Goal: Transaction & Acquisition: Book appointment/travel/reservation

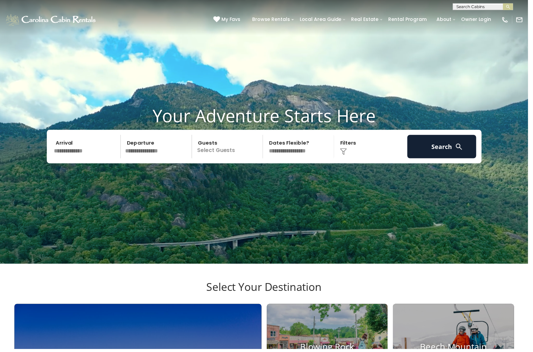
click at [96, 160] on input "text" at bounding box center [87, 148] width 70 height 24
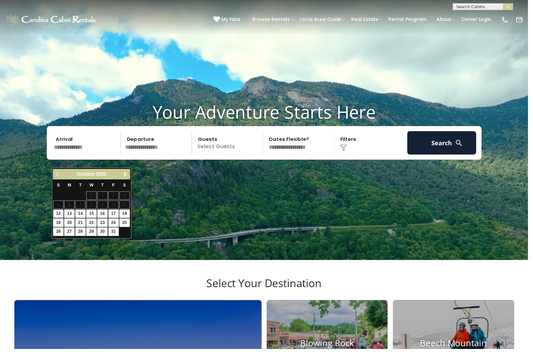
scroll to position [4, 0]
click at [127, 176] on span "Next" at bounding box center [126, 175] width 5 height 5
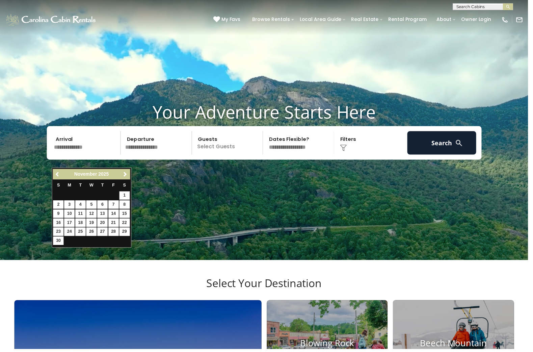
click at [125, 198] on link "1" at bounding box center [126, 197] width 10 height 8
type input "*******"
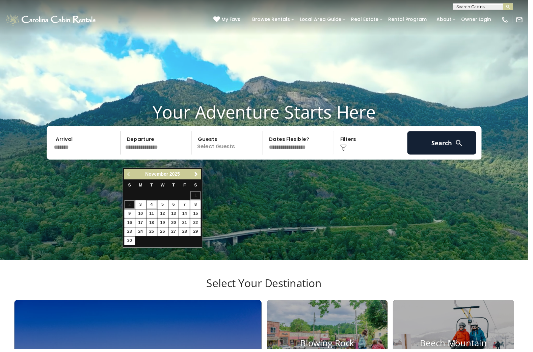
click at [158, 206] on link "4" at bounding box center [153, 206] width 10 height 8
type input "*******"
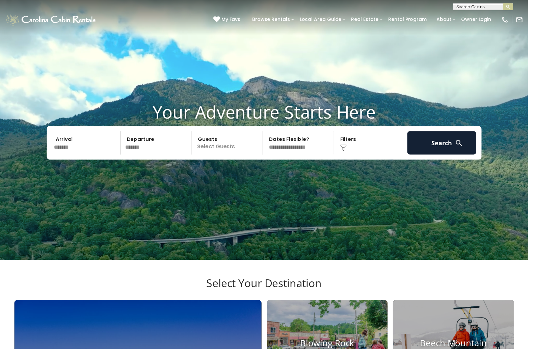
click at [241, 156] on p "Select Guests" at bounding box center [231, 144] width 70 height 24
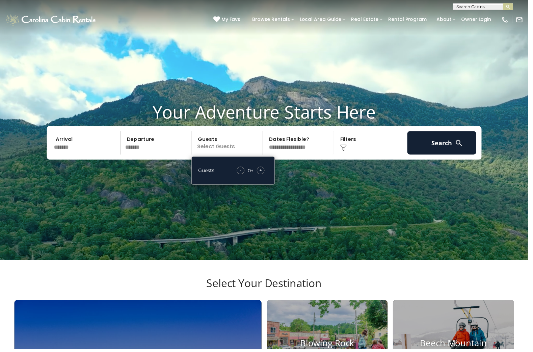
click at [262, 175] on span "+" at bounding box center [263, 172] width 3 height 7
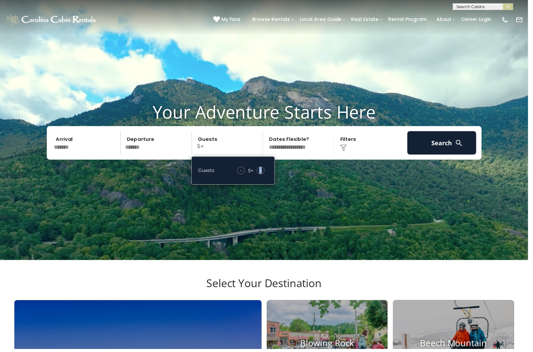
click at [262, 175] on span "+" at bounding box center [263, 172] width 3 height 7
click at [415, 156] on button "Search" at bounding box center [446, 144] width 70 height 24
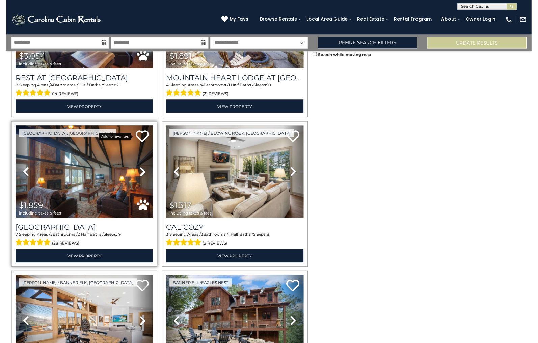
scroll to position [259, 0]
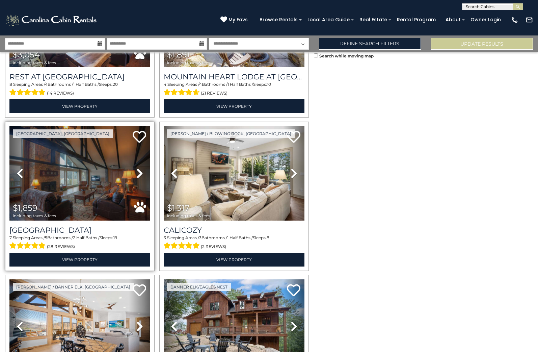
click at [106, 161] on img at bounding box center [79, 173] width 141 height 94
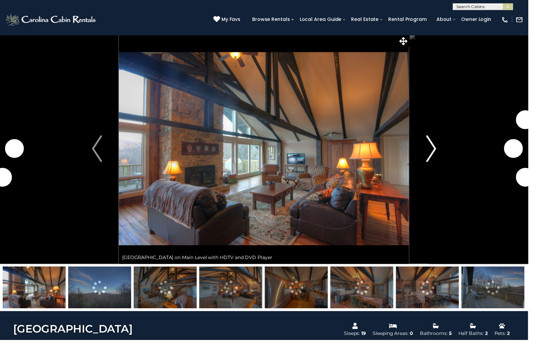
click at [439, 154] on img "Next" at bounding box center [435, 150] width 10 height 27
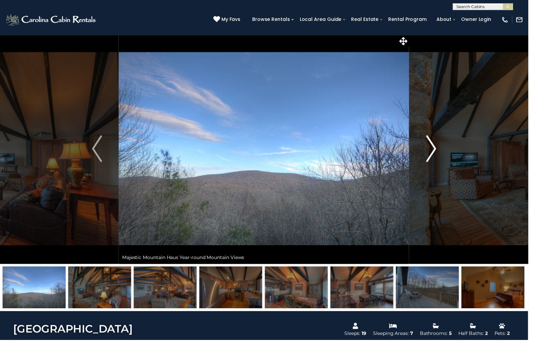
click at [439, 154] on img "Next" at bounding box center [435, 150] width 10 height 27
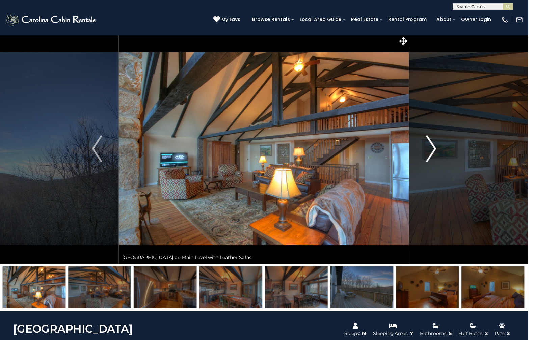
click at [439, 154] on img "Next" at bounding box center [435, 150] width 10 height 27
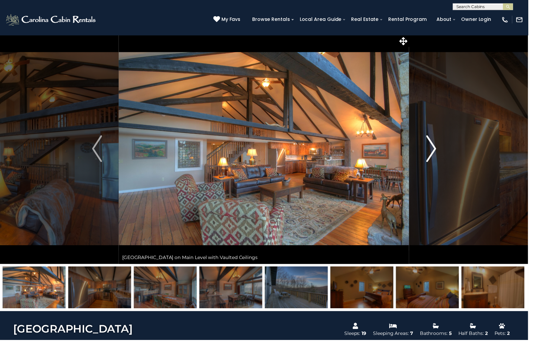
click at [439, 154] on img "Next" at bounding box center [435, 150] width 10 height 27
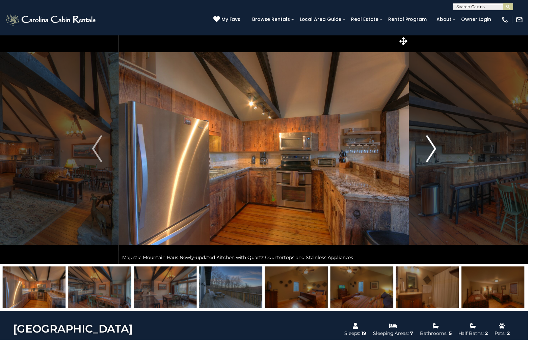
click at [439, 154] on img "Next" at bounding box center [435, 150] width 10 height 27
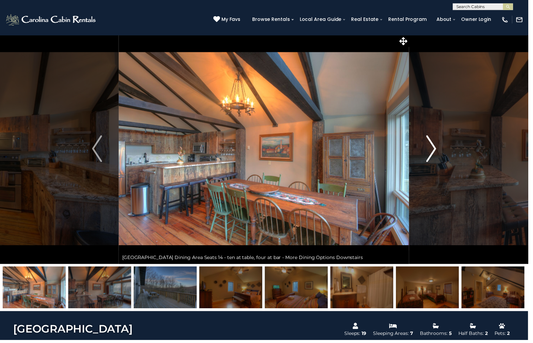
click at [439, 154] on img "Next" at bounding box center [435, 150] width 10 height 27
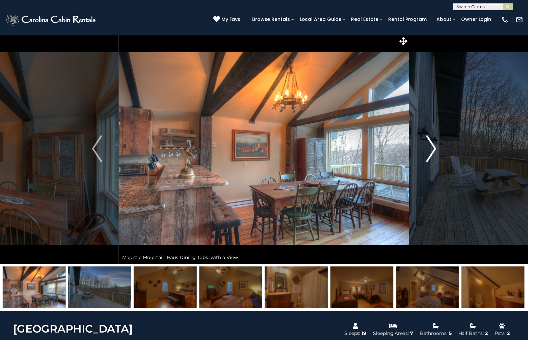
click at [439, 154] on img "Next" at bounding box center [435, 150] width 10 height 27
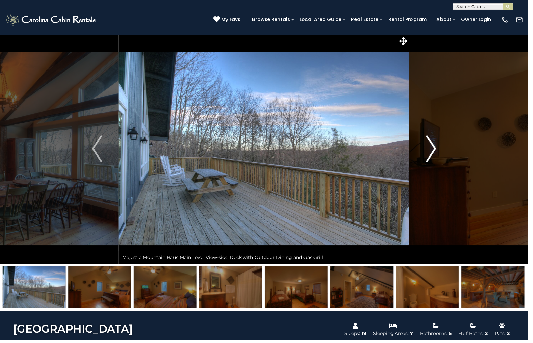
click at [439, 154] on img "Next" at bounding box center [435, 150] width 10 height 27
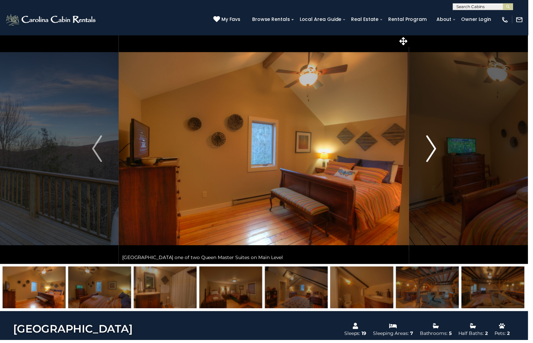
click at [439, 154] on img "Next" at bounding box center [435, 150] width 10 height 27
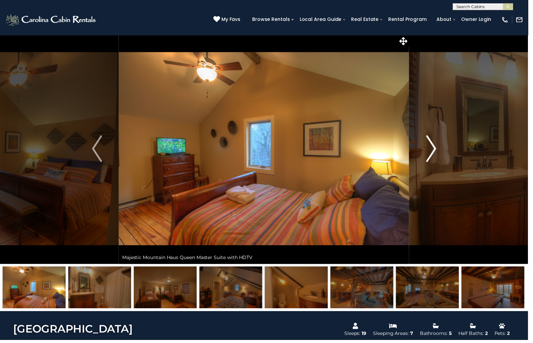
click at [439, 154] on img "Next" at bounding box center [435, 150] width 10 height 27
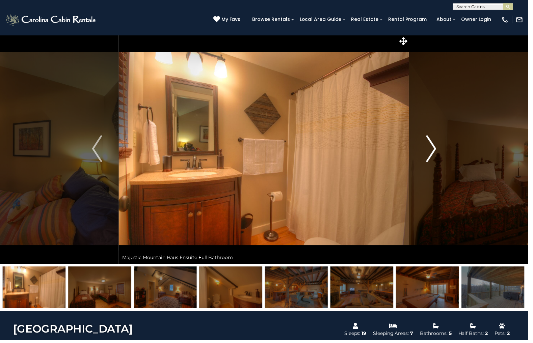
click at [439, 154] on img "Next" at bounding box center [435, 150] width 10 height 27
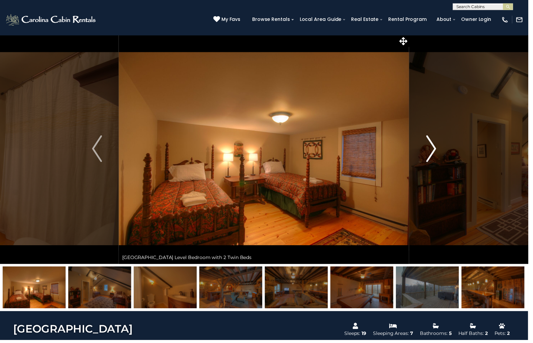
click at [439, 154] on img "Next" at bounding box center [435, 150] width 10 height 27
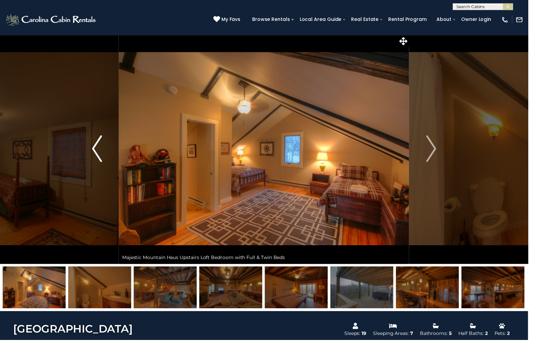
click at [104, 141] on button "Previous" at bounding box center [98, 150] width 44 height 233
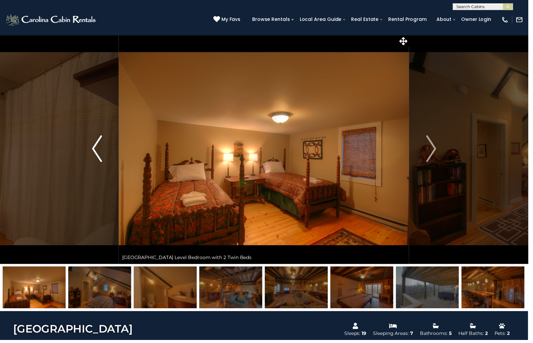
click at [101, 140] on img "Previous" at bounding box center [98, 150] width 10 height 27
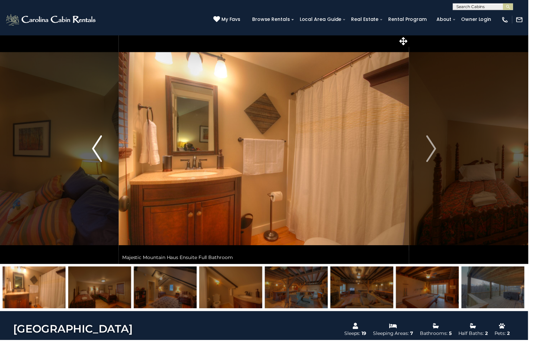
click at [101, 140] on img "Previous" at bounding box center [98, 150] width 10 height 27
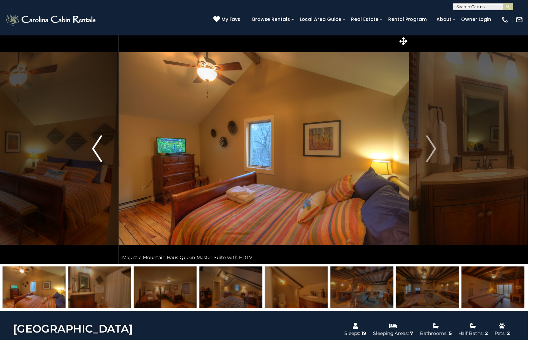
click at [101, 140] on img "Previous" at bounding box center [98, 150] width 10 height 27
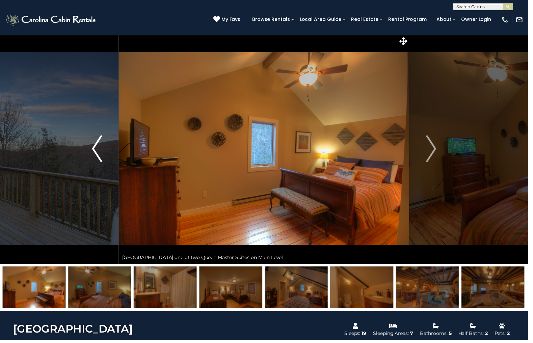
click at [101, 140] on img "Previous" at bounding box center [98, 150] width 10 height 27
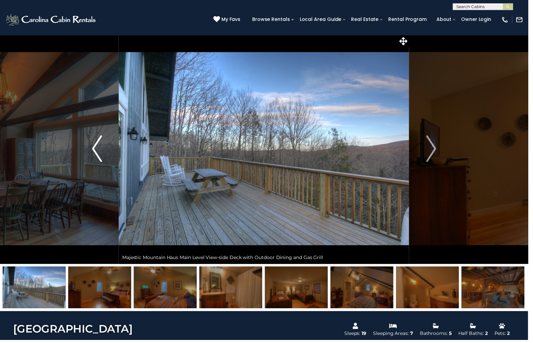
click at [101, 140] on img "Previous" at bounding box center [98, 150] width 10 height 27
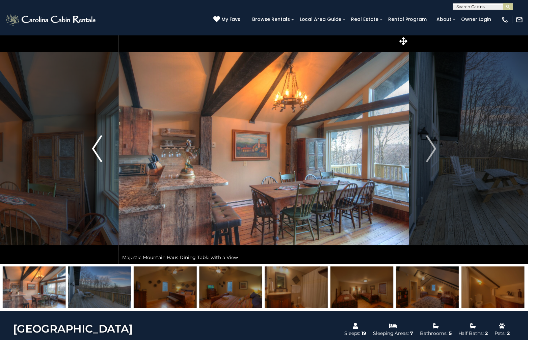
click at [101, 140] on img "Previous" at bounding box center [98, 150] width 10 height 27
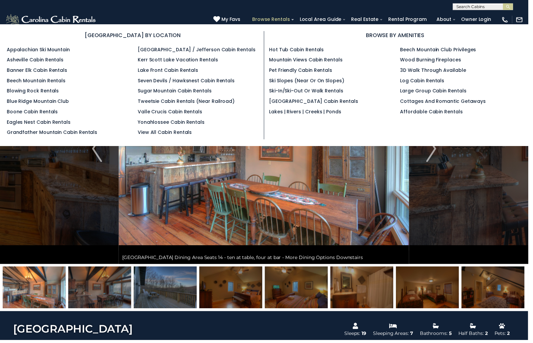
click at [295, 20] on link "Browse Rentals" at bounding box center [273, 20] width 45 height 10
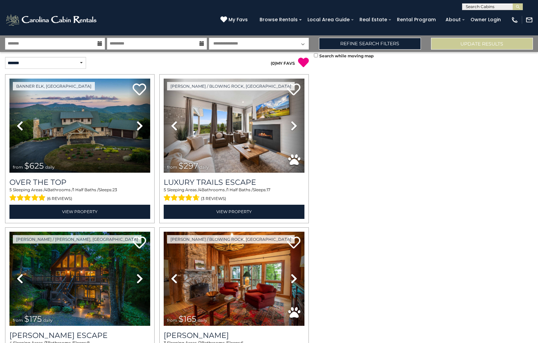
click at [100, 43] on icon at bounding box center [100, 43] width 5 height 5
click at [98, 41] on icon at bounding box center [100, 43] width 5 height 5
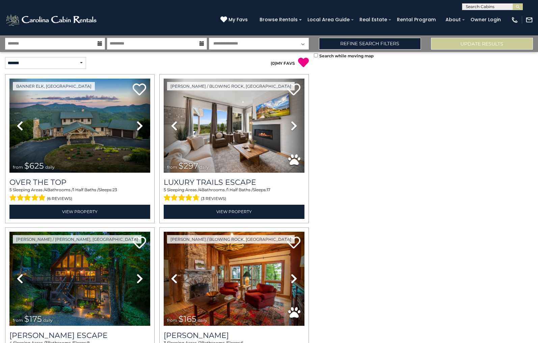
click at [98, 41] on icon at bounding box center [100, 43] width 5 height 5
click at [203, 44] on icon at bounding box center [202, 43] width 5 height 5
drag, startPoint x: 314, startPoint y: 81, endPoint x: 312, endPoint y: 90, distance: 9.6
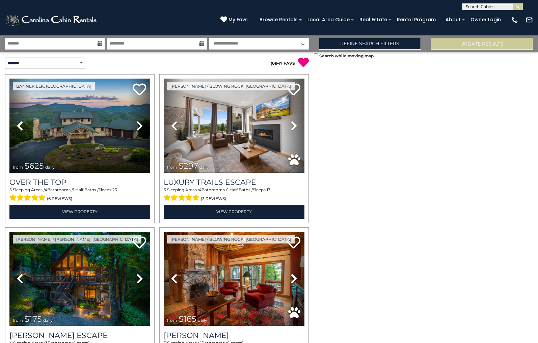
click at [312, 90] on div "**********" at bounding box center [269, 189] width 538 height 308
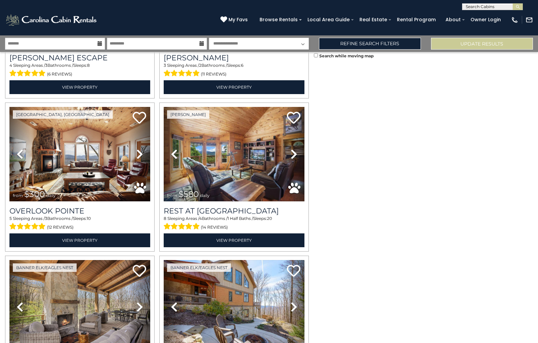
click at [390, 111] on div "Search while moving map" at bounding box center [426, 197] width 224 height 291
drag, startPoint x: 314, startPoint y: 110, endPoint x: 312, endPoint y: 121, distance: 10.6
click at [312, 121] on div "**********" at bounding box center [269, 189] width 538 height 308
click at [315, 203] on div "Search while moving map" at bounding box center [426, 197] width 224 height 291
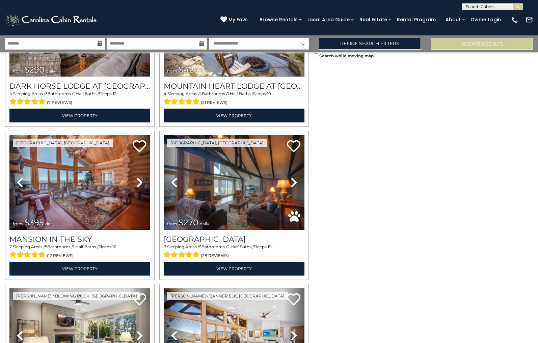
scroll to position [834, 0]
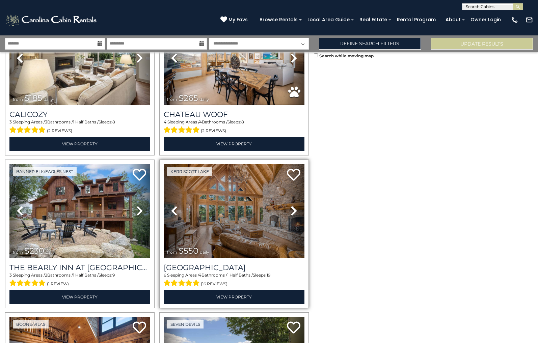
click at [259, 185] on img at bounding box center [234, 211] width 141 height 94
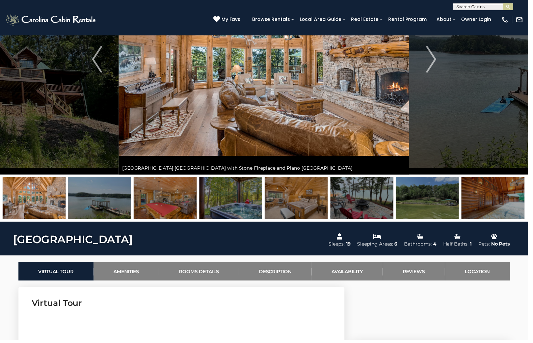
scroll to position [100, 0]
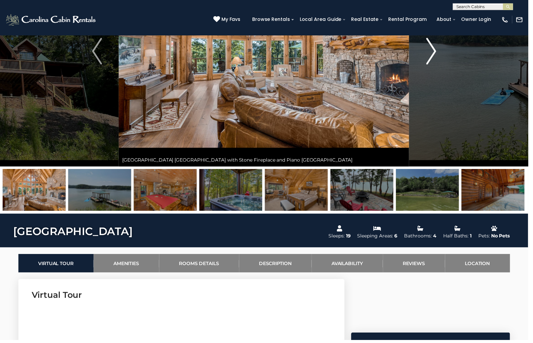
click at [440, 52] on img "Next" at bounding box center [435, 51] width 10 height 27
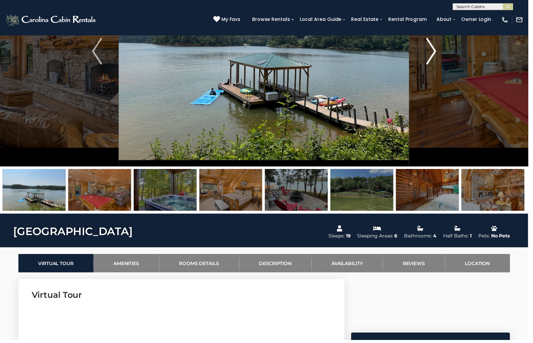
click at [437, 51] on img "Next" at bounding box center [435, 51] width 10 height 27
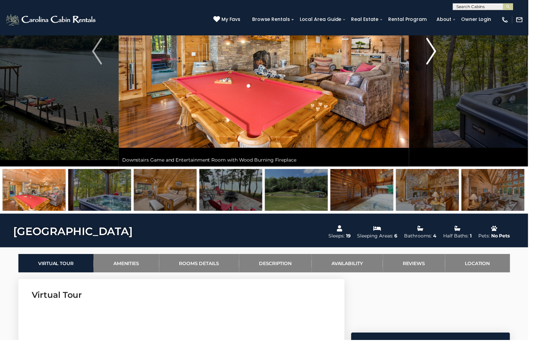
click at [437, 51] on img "Next" at bounding box center [435, 51] width 10 height 27
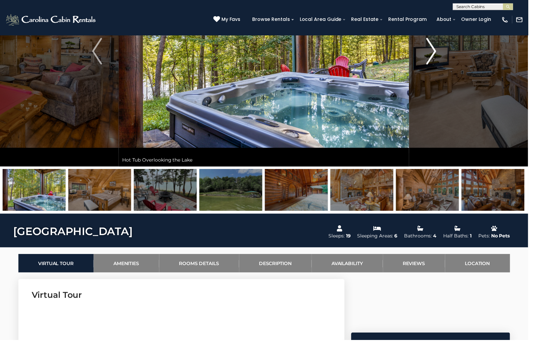
click at [437, 51] on img "Next" at bounding box center [435, 51] width 10 height 27
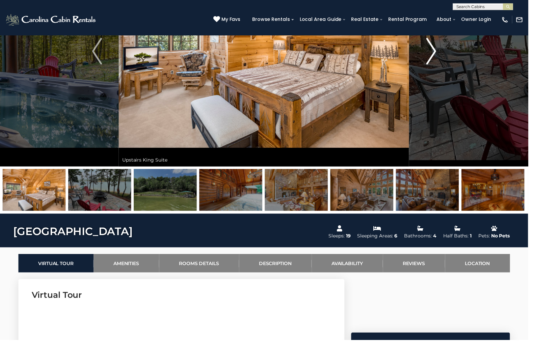
click at [437, 51] on img "Next" at bounding box center [435, 51] width 10 height 27
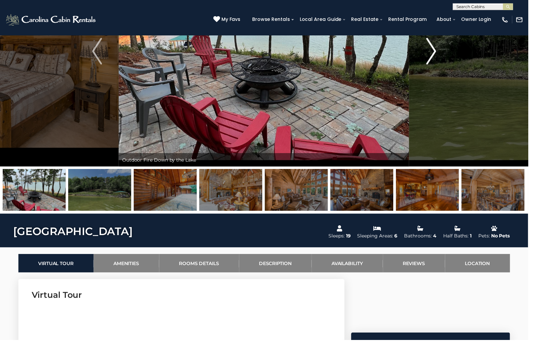
click at [437, 51] on img "Next" at bounding box center [435, 51] width 10 height 27
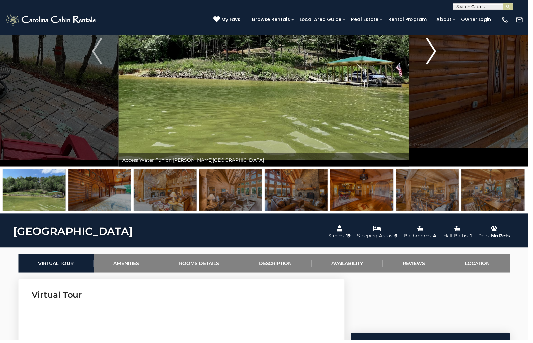
click at [437, 51] on img "Next" at bounding box center [435, 51] width 10 height 27
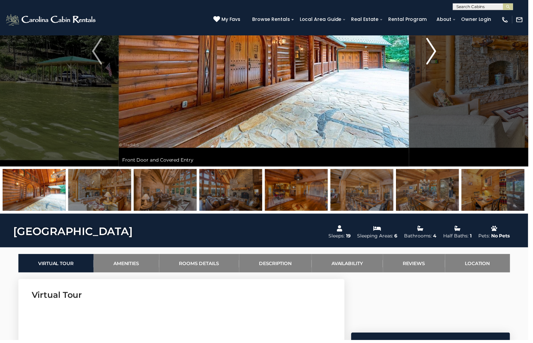
click at [437, 51] on img "Next" at bounding box center [435, 51] width 10 height 27
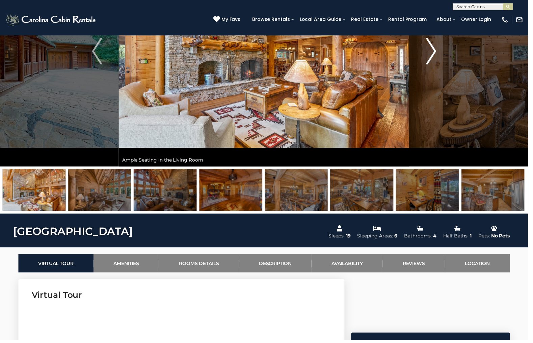
click at [437, 51] on img "Next" at bounding box center [435, 51] width 10 height 27
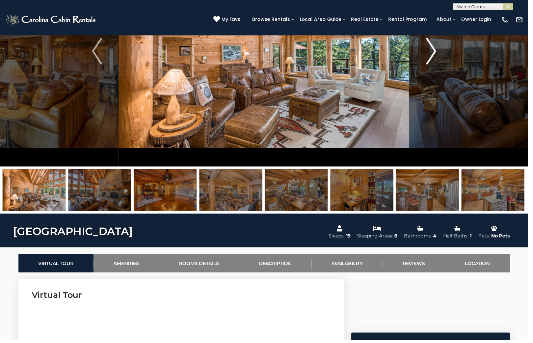
click at [437, 51] on img "Next" at bounding box center [435, 51] width 10 height 27
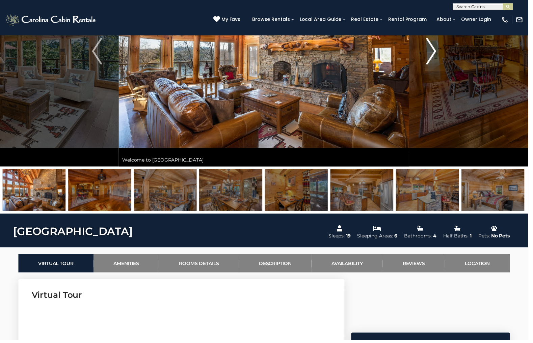
click at [437, 51] on img "Next" at bounding box center [435, 51] width 10 height 27
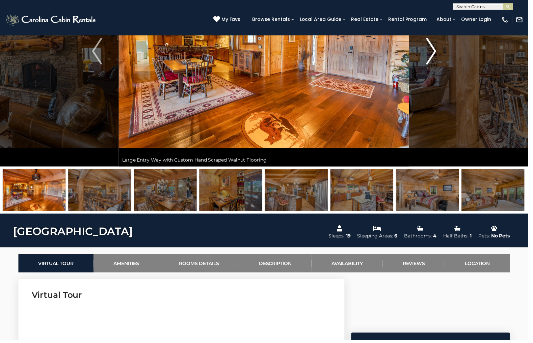
click at [437, 51] on img "Next" at bounding box center [435, 51] width 10 height 27
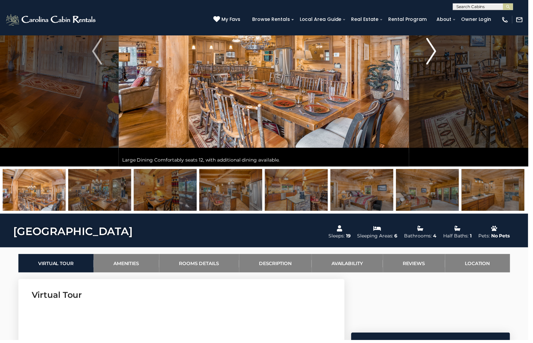
click at [437, 51] on img "Next" at bounding box center [435, 51] width 10 height 27
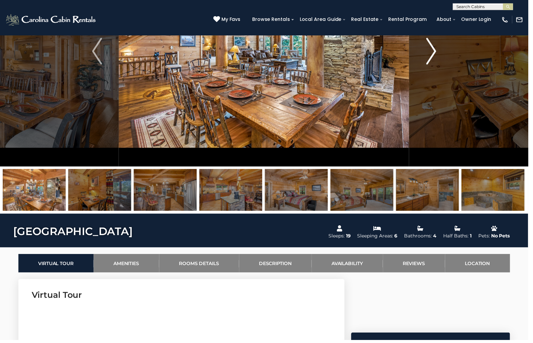
click at [437, 51] on img "Next" at bounding box center [435, 51] width 10 height 27
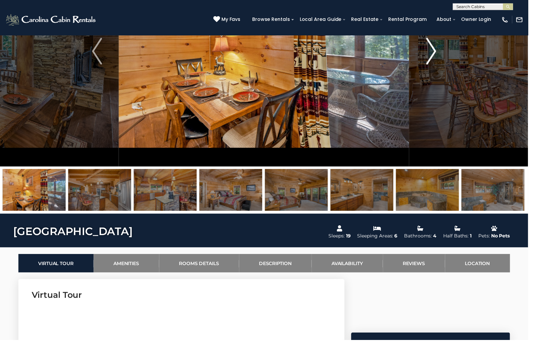
click at [437, 51] on img "Next" at bounding box center [435, 51] width 10 height 27
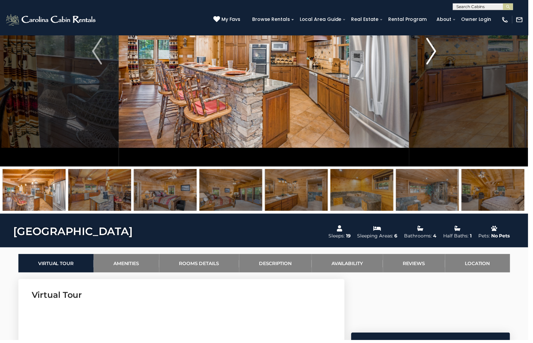
click at [437, 51] on img "Next" at bounding box center [435, 51] width 10 height 27
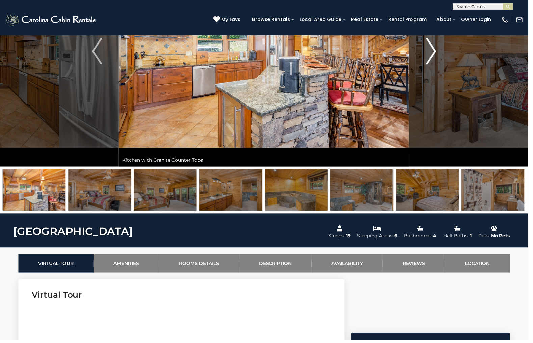
click at [437, 51] on img "Next" at bounding box center [435, 51] width 10 height 27
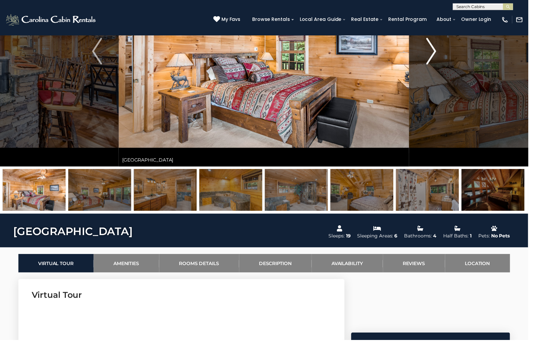
click at [437, 51] on img "Next" at bounding box center [435, 51] width 10 height 27
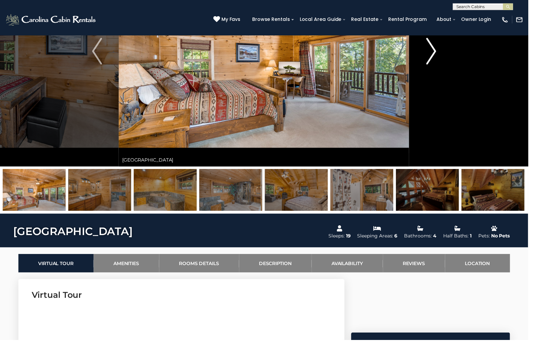
click at [437, 51] on img "Next" at bounding box center [435, 51] width 10 height 27
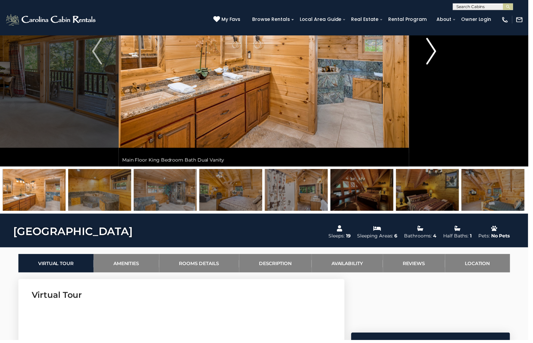
click at [437, 51] on img "Next" at bounding box center [435, 51] width 10 height 27
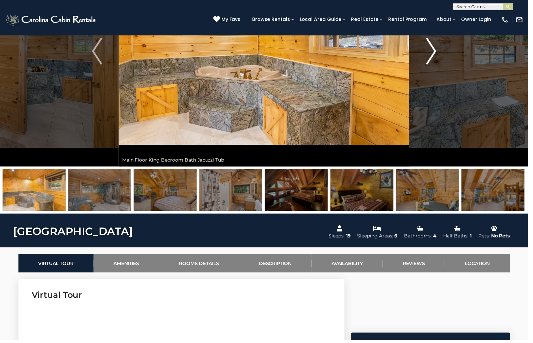
click at [437, 51] on img "Next" at bounding box center [435, 51] width 10 height 27
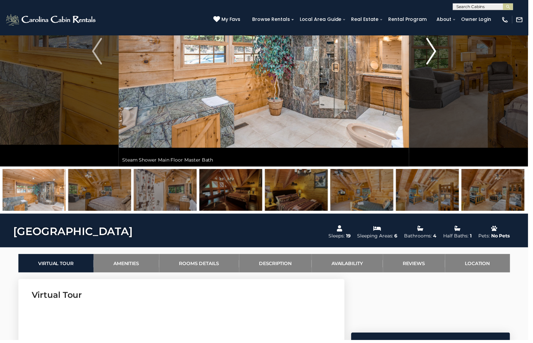
click at [437, 51] on img "Next" at bounding box center [435, 51] width 10 height 27
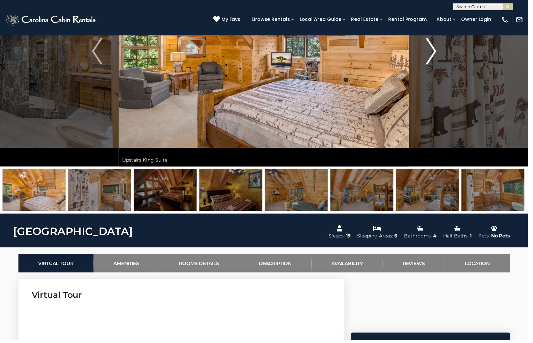
click at [437, 51] on img "Next" at bounding box center [435, 51] width 10 height 27
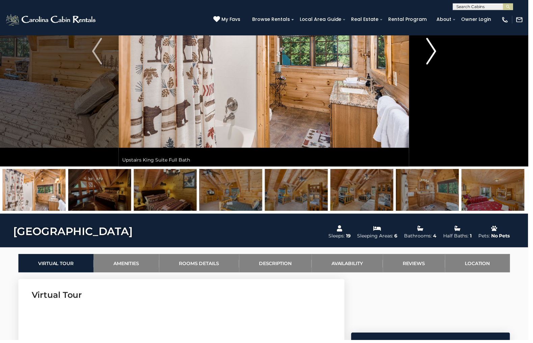
click at [437, 51] on img "Next" at bounding box center [435, 51] width 10 height 27
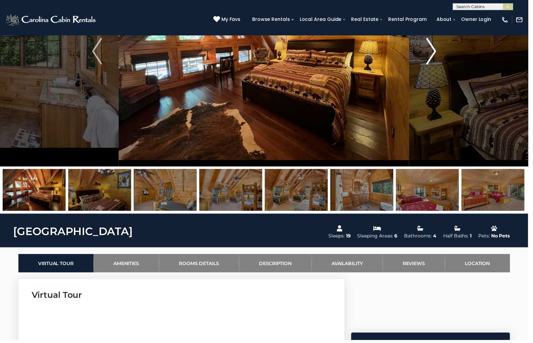
click at [437, 51] on img "Next" at bounding box center [435, 51] width 10 height 27
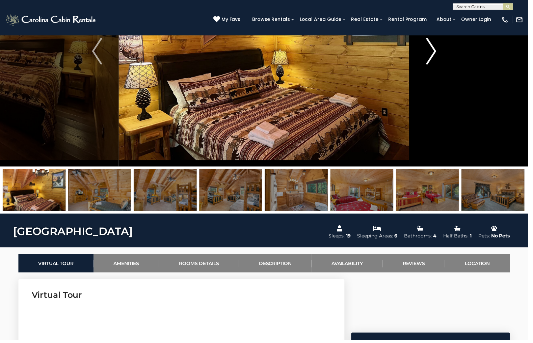
click at [437, 51] on img "Next" at bounding box center [435, 51] width 10 height 27
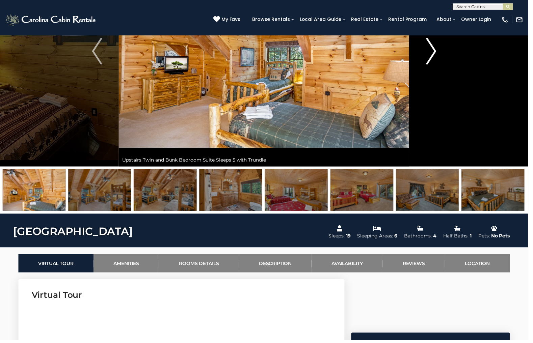
click at [437, 51] on img "Next" at bounding box center [435, 51] width 10 height 27
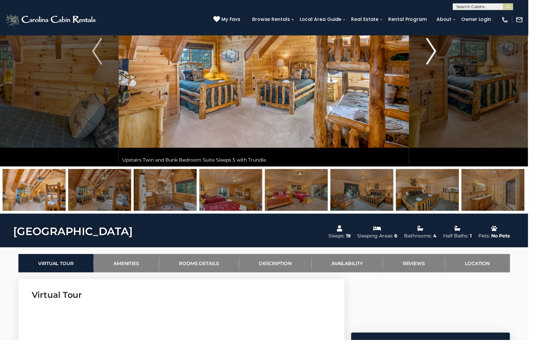
click at [437, 51] on img "Next" at bounding box center [435, 51] width 10 height 27
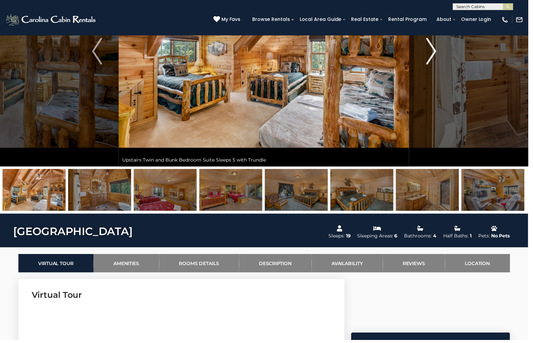
click at [437, 51] on img "Next" at bounding box center [435, 51] width 10 height 27
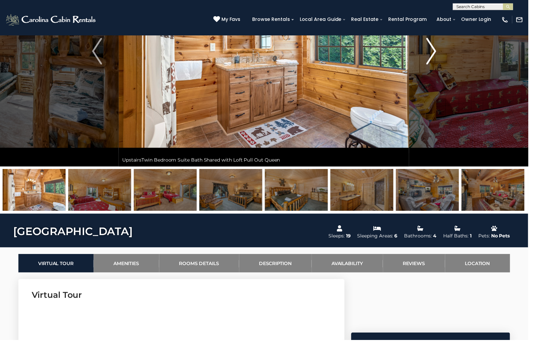
click at [437, 51] on img "Next" at bounding box center [435, 51] width 10 height 27
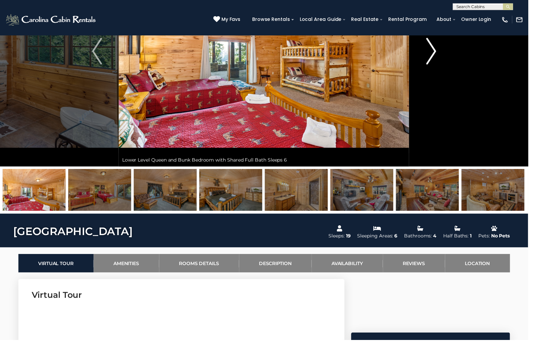
click at [437, 51] on img "Next" at bounding box center [435, 51] width 10 height 27
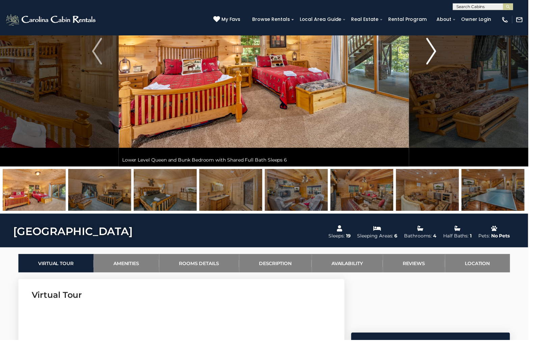
click at [437, 51] on img "Next" at bounding box center [435, 51] width 10 height 27
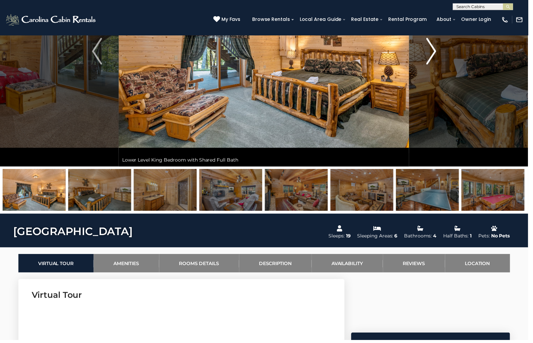
click at [437, 51] on img "Next" at bounding box center [435, 51] width 10 height 27
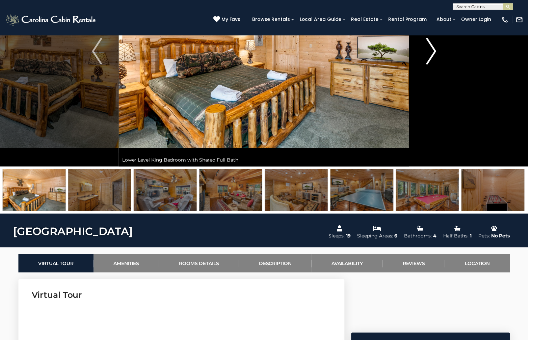
click at [437, 51] on img "Next" at bounding box center [435, 51] width 10 height 27
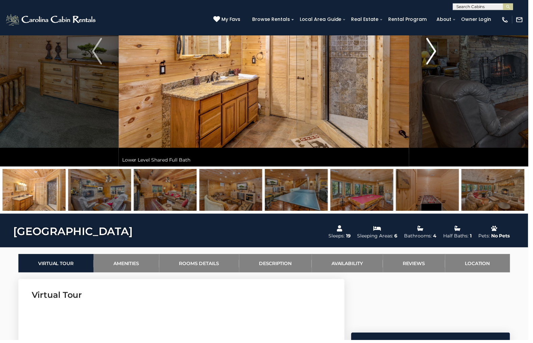
click at [437, 51] on img "Next" at bounding box center [435, 51] width 10 height 27
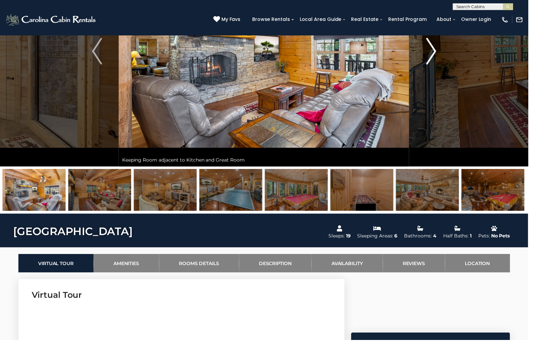
click at [437, 51] on img "Next" at bounding box center [435, 51] width 10 height 27
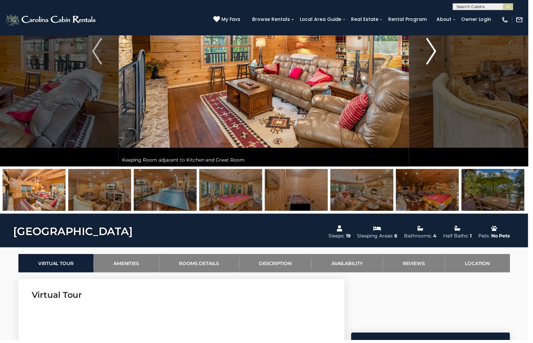
click at [437, 51] on img "Next" at bounding box center [435, 51] width 10 height 27
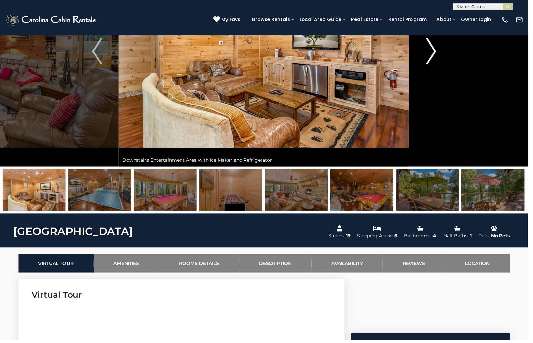
click at [437, 51] on img "Next" at bounding box center [435, 51] width 10 height 27
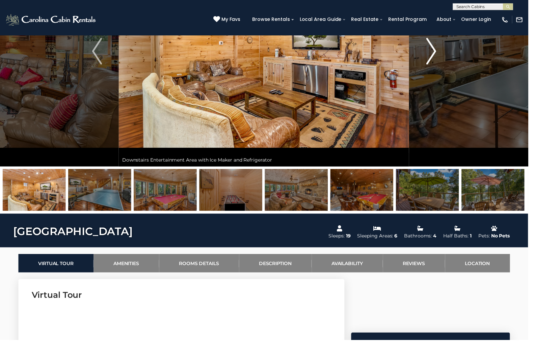
click at [437, 51] on img "Next" at bounding box center [435, 51] width 10 height 27
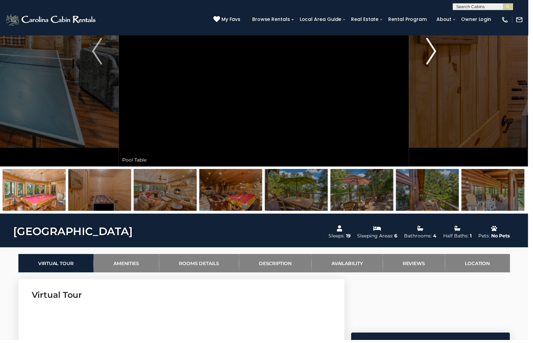
click at [437, 51] on img "Next" at bounding box center [435, 51] width 10 height 27
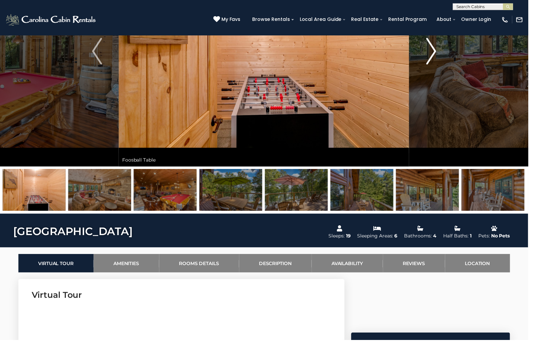
click at [437, 51] on img "Next" at bounding box center [435, 51] width 10 height 27
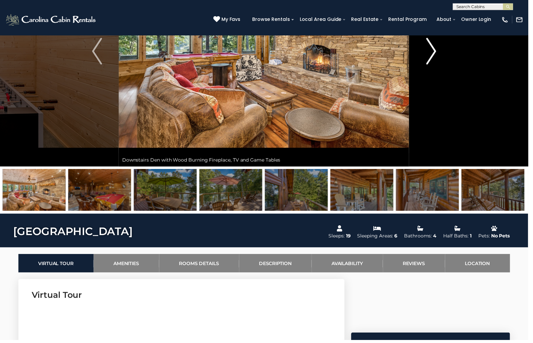
click at [437, 51] on img "Next" at bounding box center [435, 51] width 10 height 27
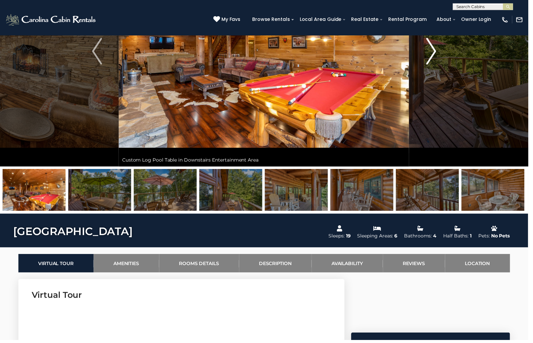
click at [437, 51] on img "Next" at bounding box center [435, 51] width 10 height 27
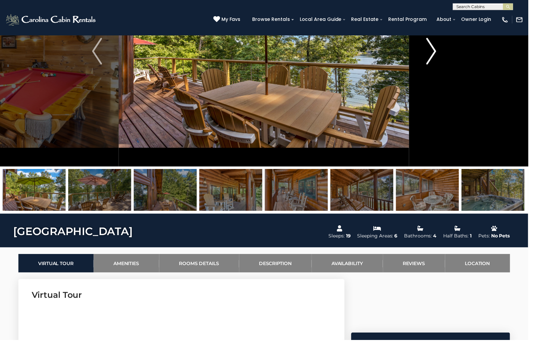
click at [434, 54] on img "Next" at bounding box center [435, 51] width 10 height 27
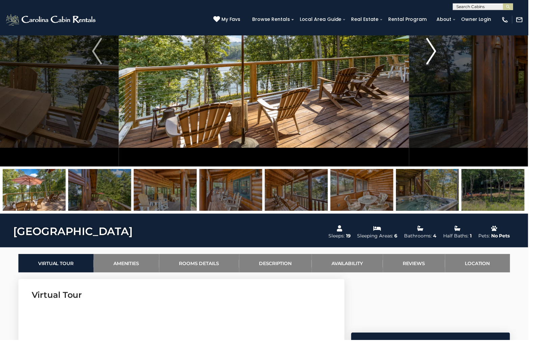
click at [434, 54] on img "Next" at bounding box center [435, 51] width 10 height 27
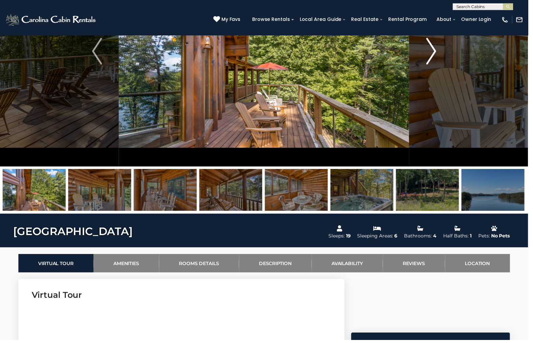
click at [434, 54] on img "Next" at bounding box center [435, 51] width 10 height 27
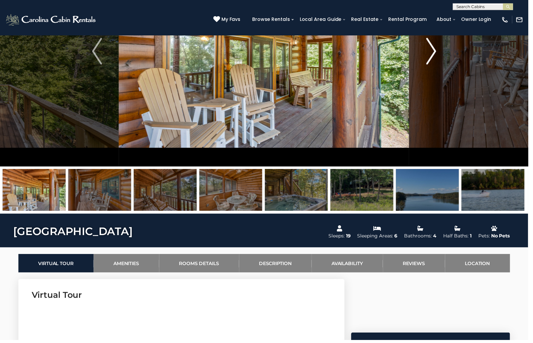
click at [434, 54] on img "Next" at bounding box center [435, 51] width 10 height 27
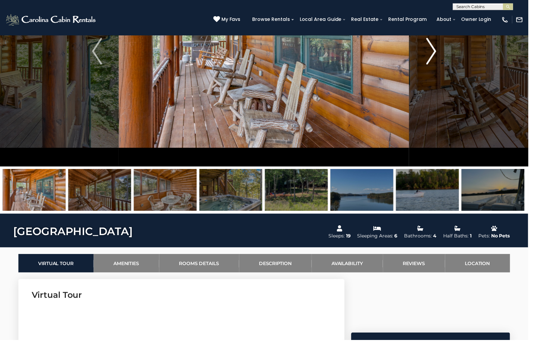
click at [434, 54] on img "Next" at bounding box center [435, 51] width 10 height 27
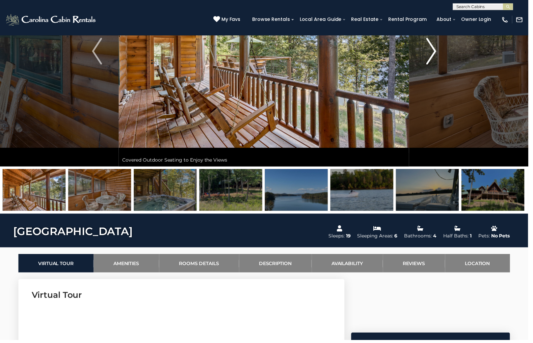
click at [434, 54] on img "Next" at bounding box center [435, 51] width 10 height 27
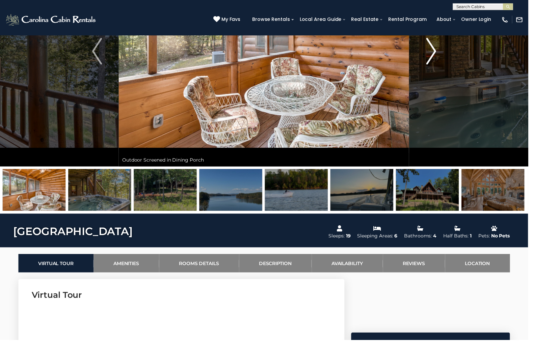
click at [434, 54] on img "Next" at bounding box center [435, 51] width 10 height 27
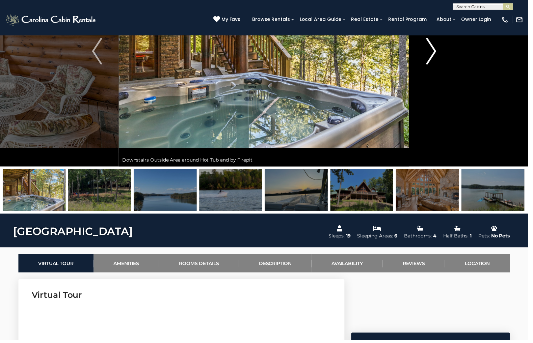
click at [434, 54] on img "Next" at bounding box center [435, 51] width 10 height 27
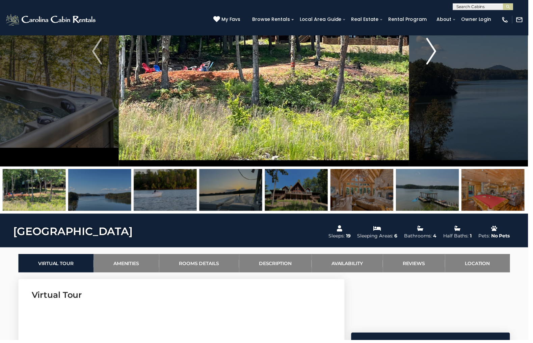
click at [434, 54] on img "Next" at bounding box center [435, 51] width 10 height 27
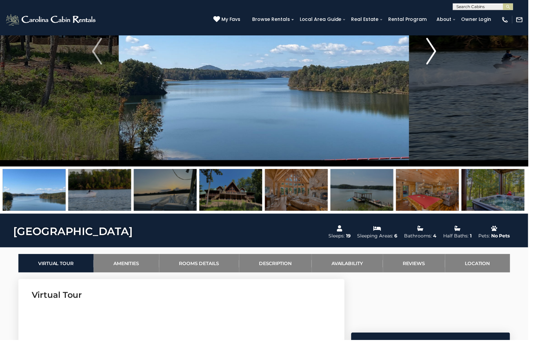
click at [434, 54] on img "Next" at bounding box center [435, 51] width 10 height 27
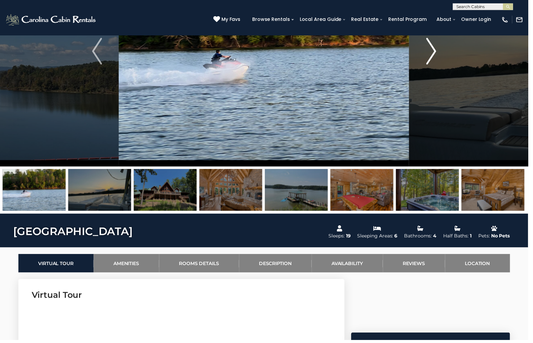
click at [434, 54] on img "Next" at bounding box center [435, 51] width 10 height 27
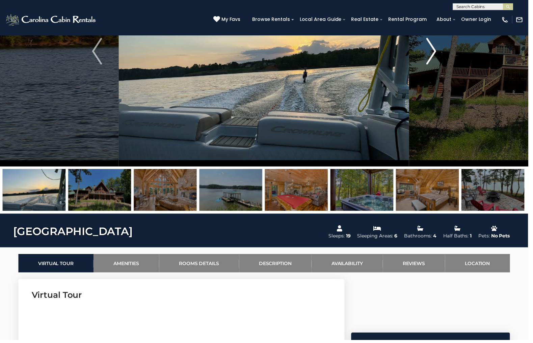
click at [434, 54] on img "Next" at bounding box center [435, 51] width 10 height 27
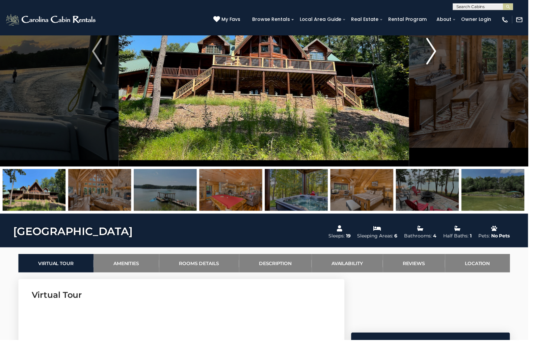
click at [435, 54] on img "Next" at bounding box center [435, 51] width 10 height 27
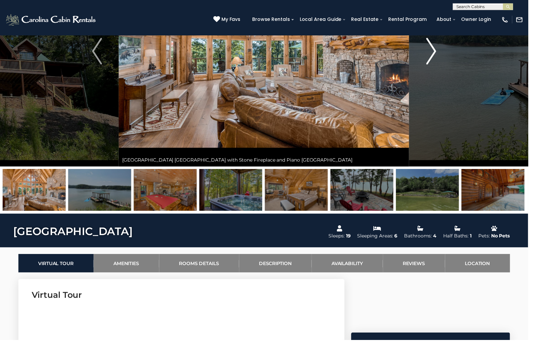
click at [435, 54] on img "Next" at bounding box center [435, 51] width 10 height 27
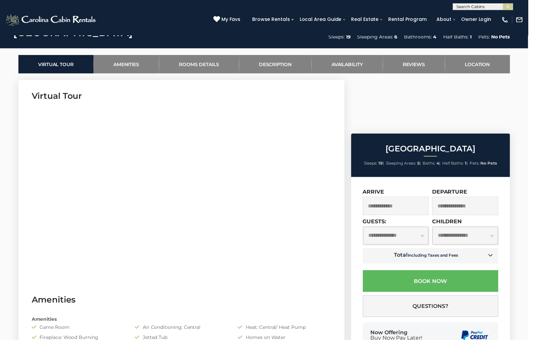
scroll to position [306, 0]
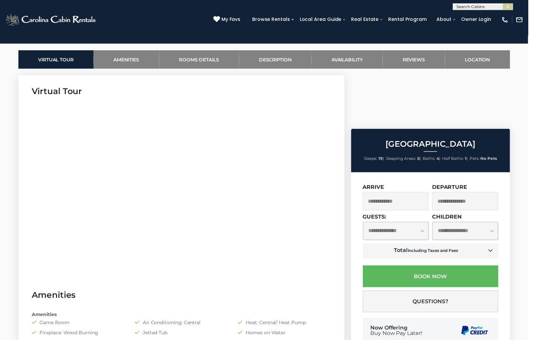
click at [427, 194] on input "text" at bounding box center [399, 203] width 67 height 19
click at [405, 194] on input "text" at bounding box center [399, 203] width 67 height 19
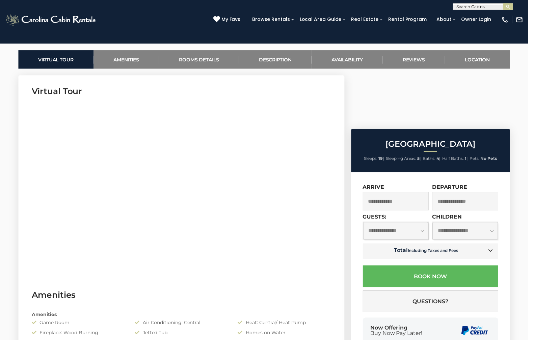
click at [405, 194] on input "text" at bounding box center [399, 203] width 67 height 19
click at [395, 194] on input "text" at bounding box center [399, 203] width 67 height 19
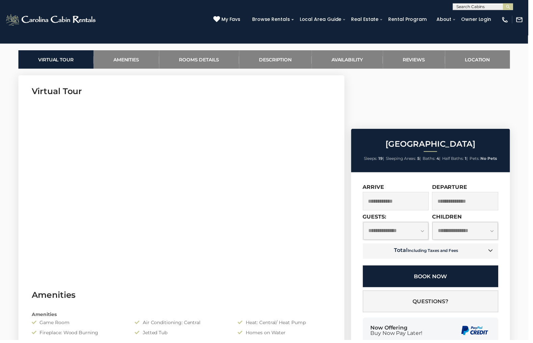
click at [414, 268] on button "Book Now" at bounding box center [434, 279] width 137 height 22
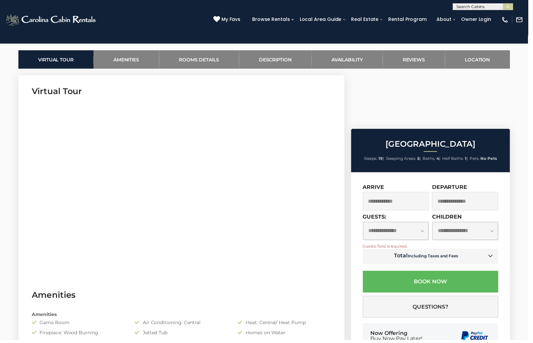
click at [395, 194] on input "text" at bounding box center [399, 203] width 67 height 19
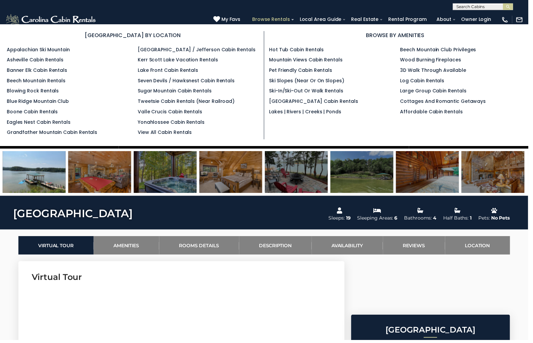
scroll to position [117, 0]
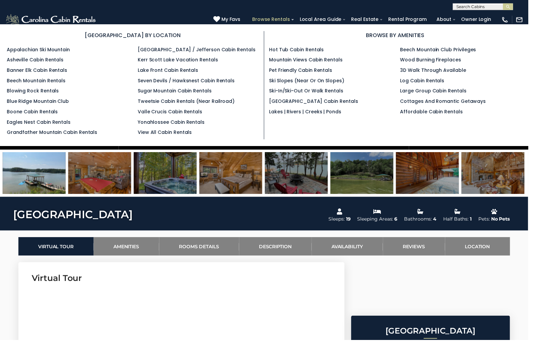
click at [290, 20] on link "Browse Rentals" at bounding box center [273, 20] width 45 height 10
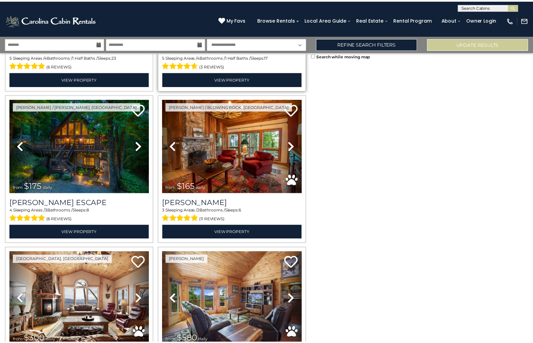
scroll to position [122, 0]
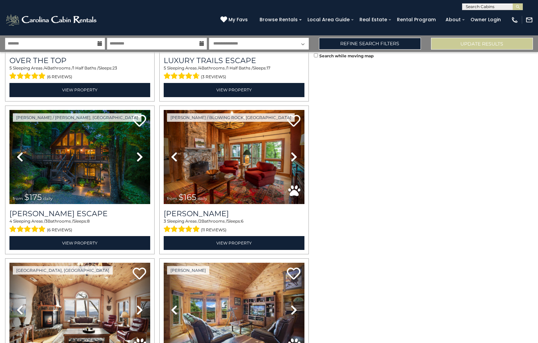
click at [99, 42] on icon at bounding box center [100, 43] width 5 height 5
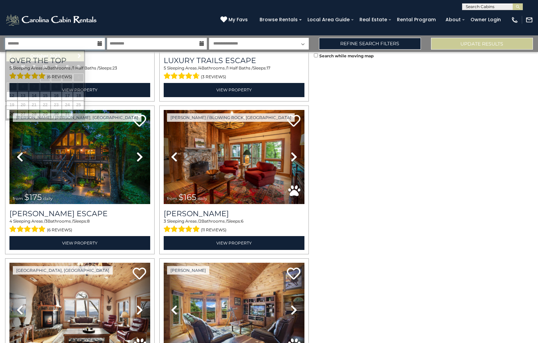
click at [90, 43] on input "text" at bounding box center [55, 44] width 100 height 12
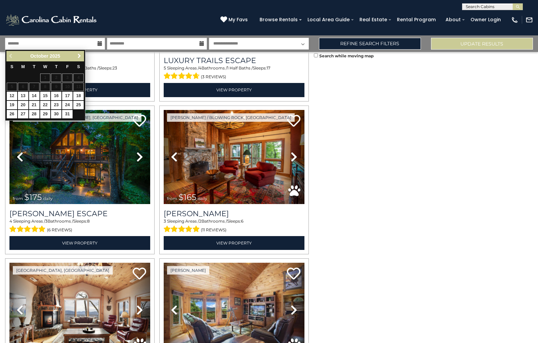
click at [79, 59] on link "Next" at bounding box center [79, 56] width 8 height 8
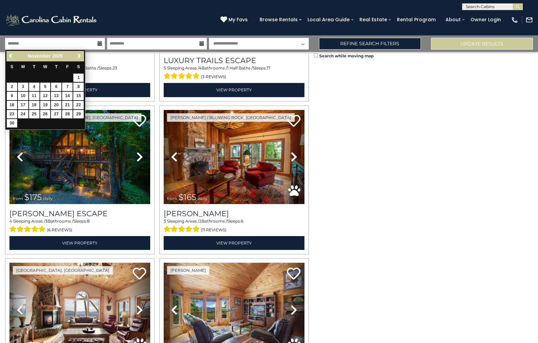
click at [79, 76] on link "1" at bounding box center [78, 78] width 10 height 8
type input "*******"
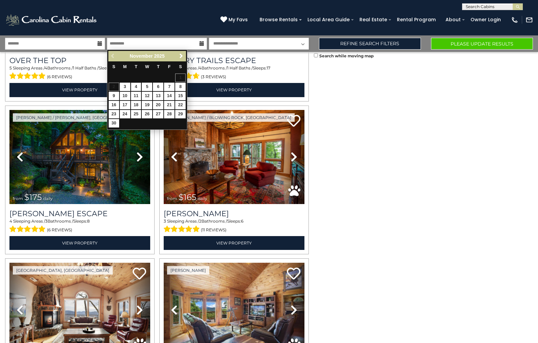
click at [135, 88] on link "4" at bounding box center [136, 87] width 10 height 8
type input "*******"
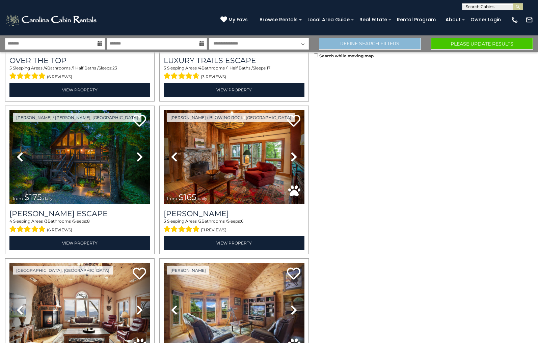
click at [334, 42] on link "Refine Search Filters" at bounding box center [370, 44] width 102 height 12
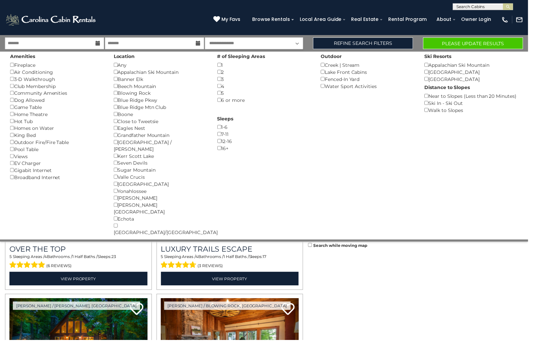
click at [222, 81] on div "3 ()" at bounding box center [267, 79] width 95 height 7
click at [119, 95] on div "Blowing Rock ()" at bounding box center [162, 94] width 95 height 7
click at [118, 95] on div "Blowing Rock ()" at bounding box center [162, 94] width 95 height 7
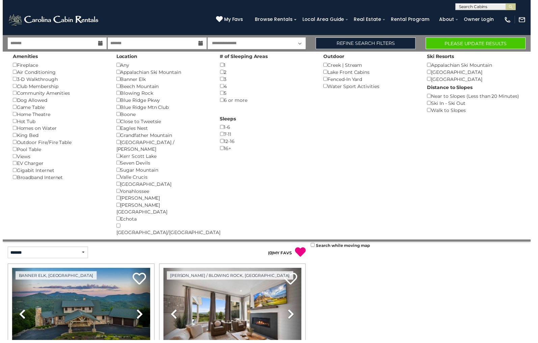
scroll to position [0, 0]
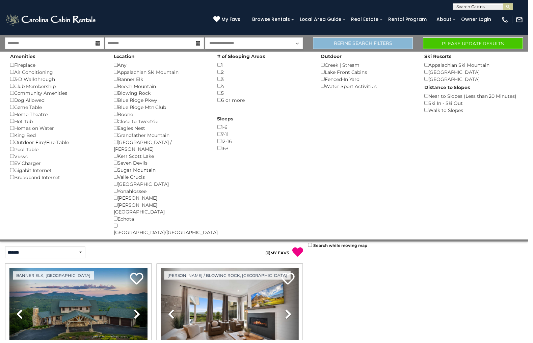
click at [367, 44] on link "Refine Search Filters" at bounding box center [366, 44] width 101 height 12
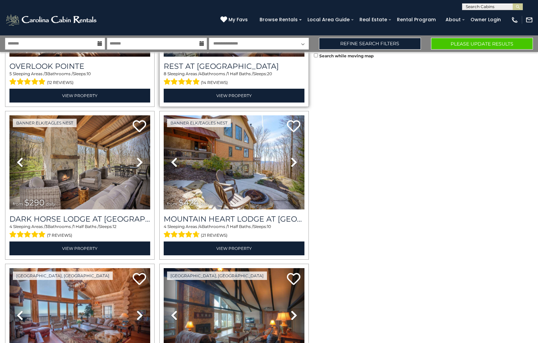
scroll to position [424, 0]
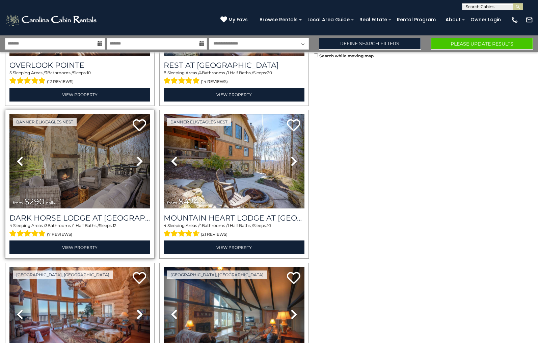
click at [94, 175] on img at bounding box center [79, 161] width 141 height 94
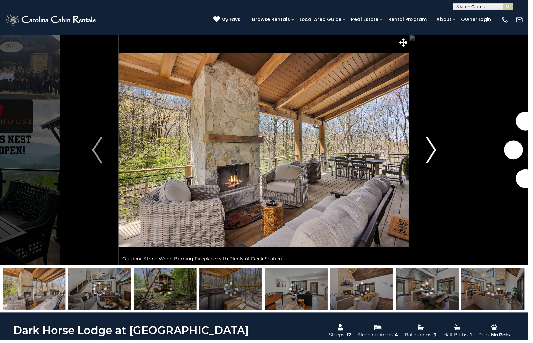
click at [434, 156] on img "Next" at bounding box center [435, 151] width 10 height 27
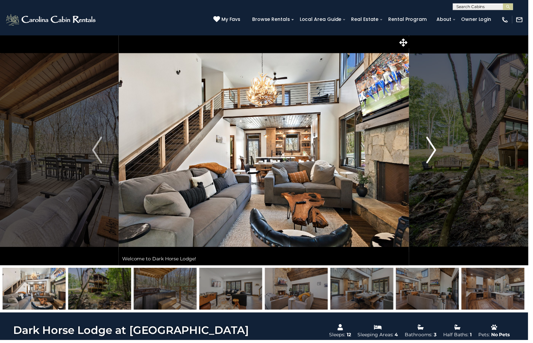
click at [434, 156] on img "Next" at bounding box center [435, 151] width 10 height 27
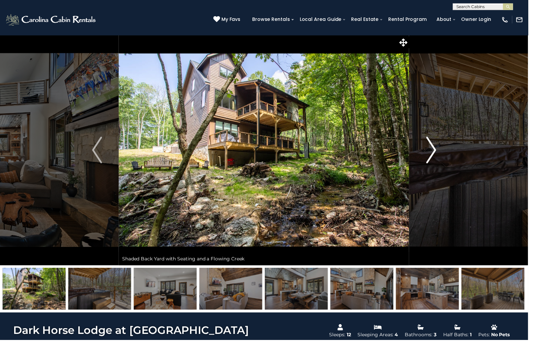
click at [434, 156] on img "Next" at bounding box center [435, 151] width 10 height 27
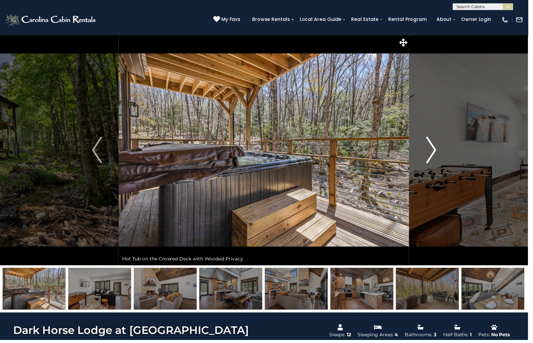
click at [434, 156] on img "Next" at bounding box center [435, 151] width 10 height 27
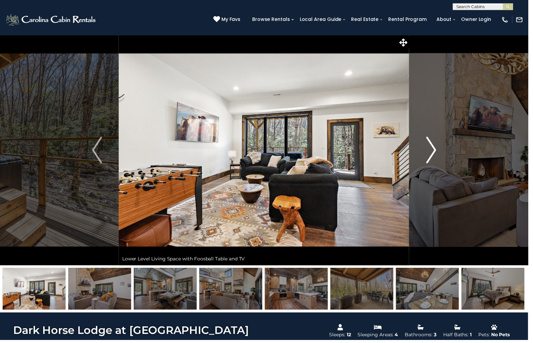
click at [434, 156] on img "Next" at bounding box center [435, 151] width 10 height 27
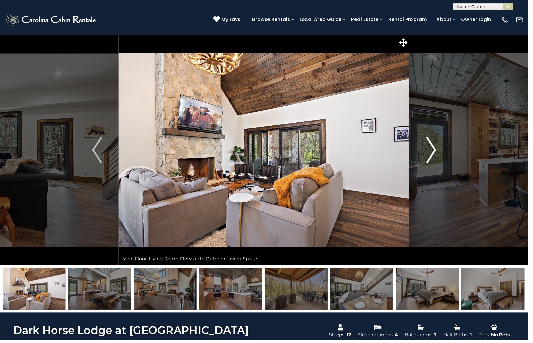
click at [434, 156] on img "Next" at bounding box center [435, 151] width 10 height 27
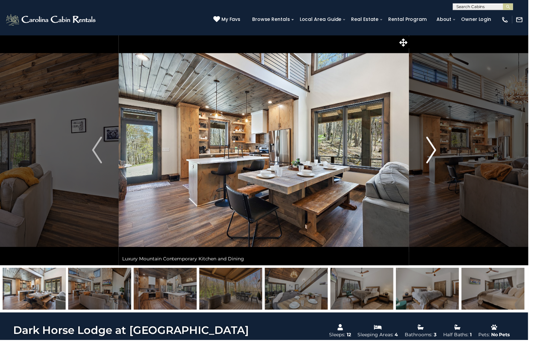
click at [434, 156] on img "Next" at bounding box center [435, 151] width 10 height 27
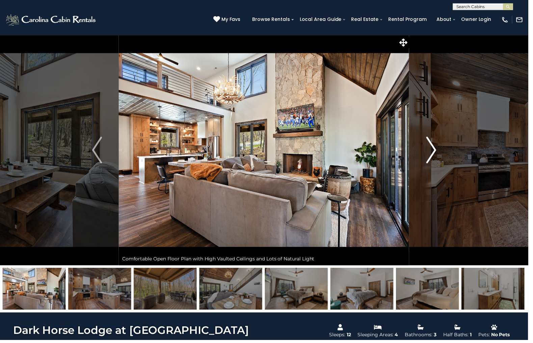
click at [434, 156] on img "Next" at bounding box center [435, 151] width 10 height 27
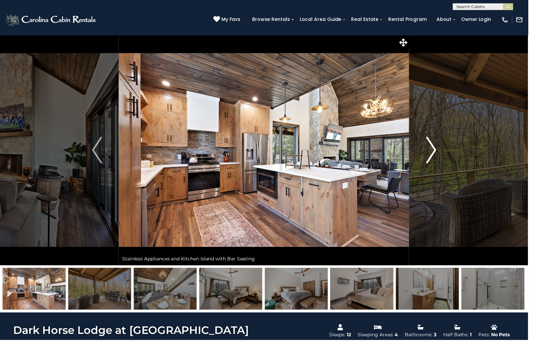
click at [434, 156] on img "Next" at bounding box center [435, 151] width 10 height 27
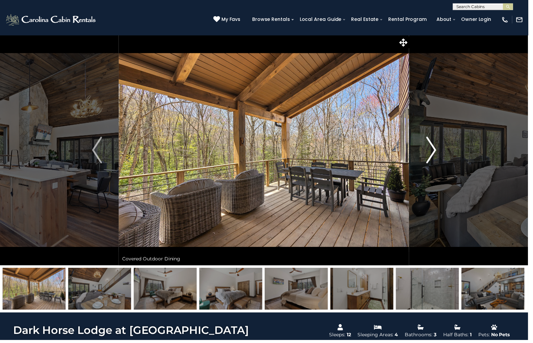
click at [434, 156] on img "Next" at bounding box center [435, 151] width 10 height 27
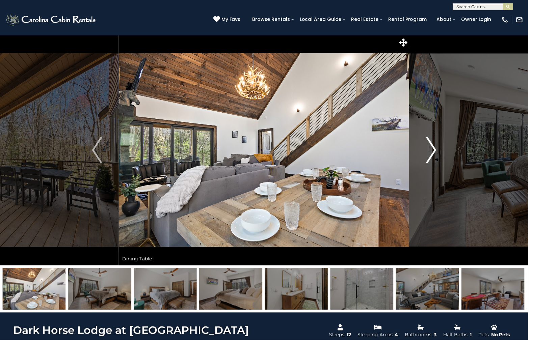
click at [434, 156] on img "Next" at bounding box center [435, 151] width 10 height 27
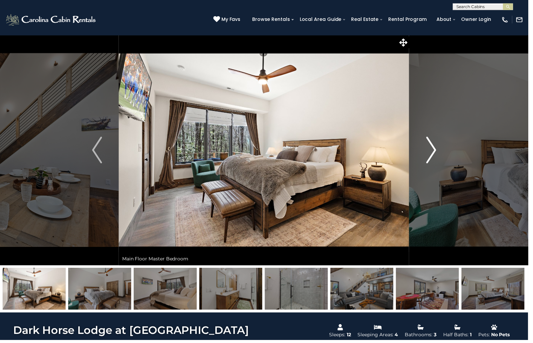
click at [434, 156] on img "Next" at bounding box center [435, 151] width 10 height 27
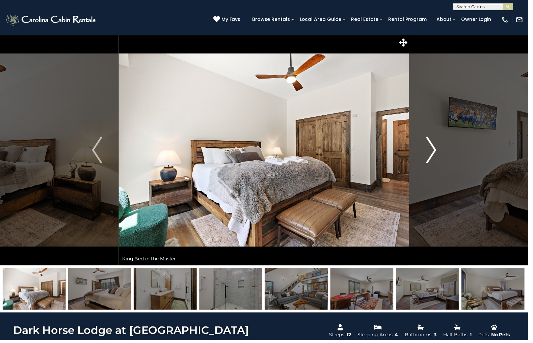
click at [434, 156] on img "Next" at bounding box center [435, 151] width 10 height 27
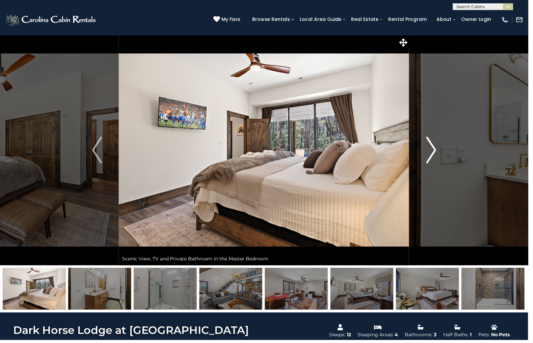
click at [434, 156] on img "Next" at bounding box center [435, 151] width 10 height 27
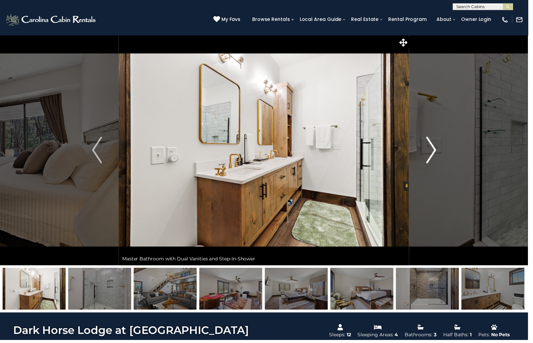
click at [434, 156] on img "Next" at bounding box center [435, 151] width 10 height 27
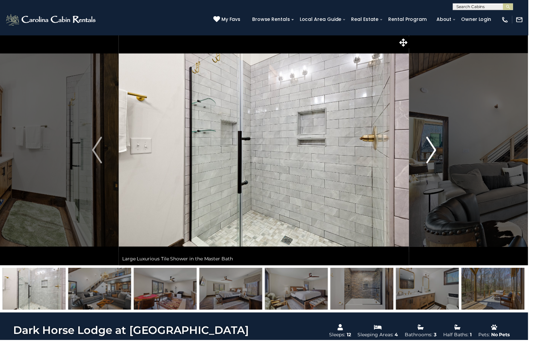
click at [434, 156] on img "Next" at bounding box center [435, 151] width 10 height 27
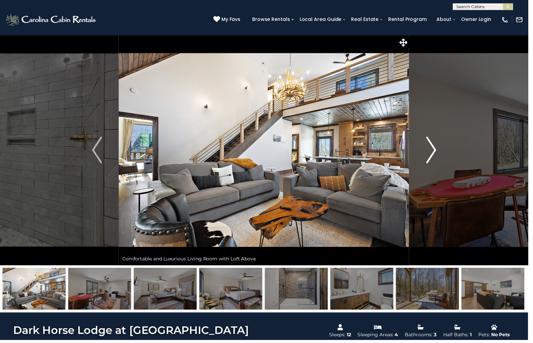
click at [434, 156] on img "Next" at bounding box center [435, 151] width 10 height 27
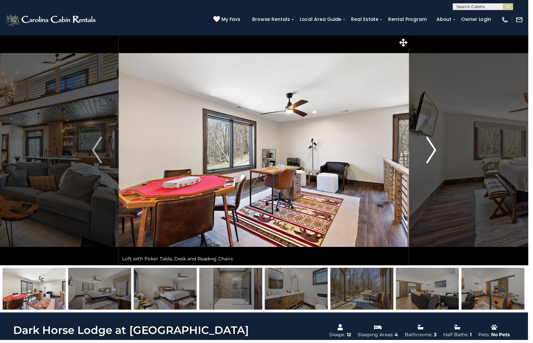
click at [434, 156] on img "Next" at bounding box center [435, 151] width 10 height 27
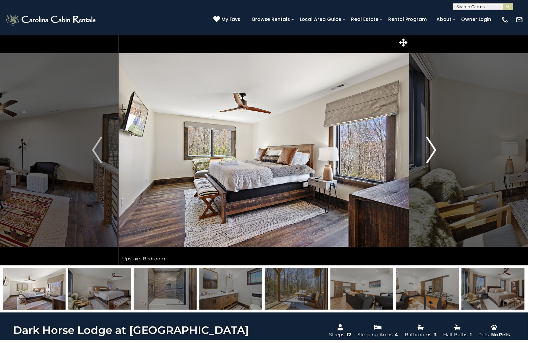
click at [434, 156] on img "Next" at bounding box center [435, 151] width 10 height 27
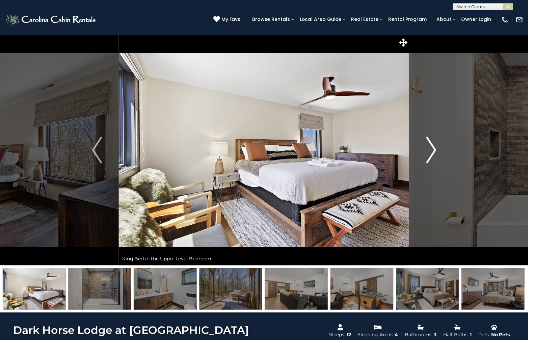
click at [434, 156] on img "Next" at bounding box center [435, 151] width 10 height 27
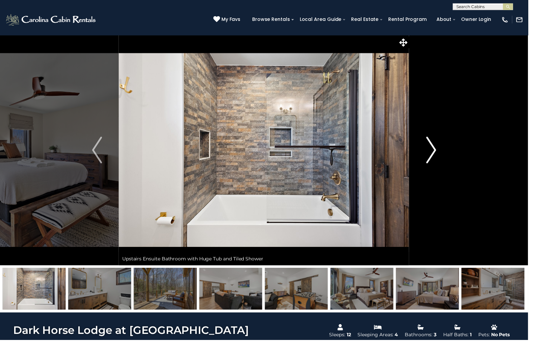
click at [434, 156] on img "Next" at bounding box center [435, 151] width 10 height 27
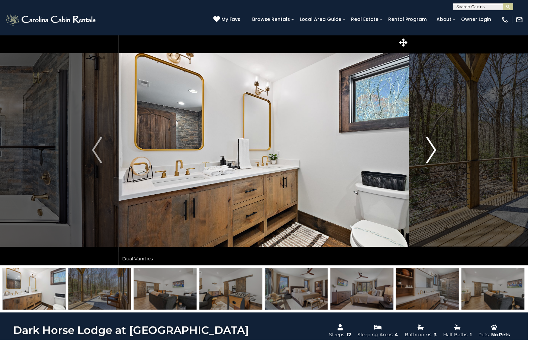
click at [434, 156] on img "Next" at bounding box center [435, 151] width 10 height 27
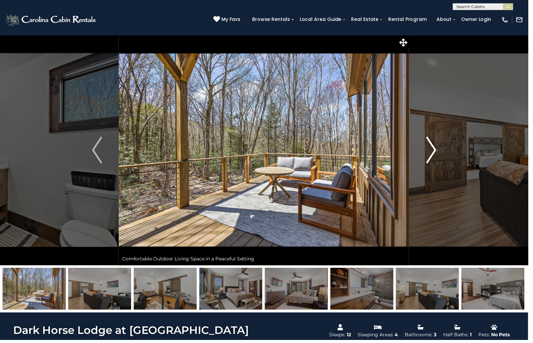
click at [434, 156] on img "Next" at bounding box center [435, 151] width 10 height 27
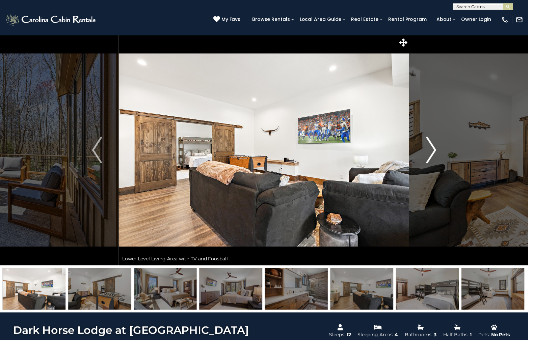
click at [434, 156] on img "Next" at bounding box center [435, 151] width 10 height 27
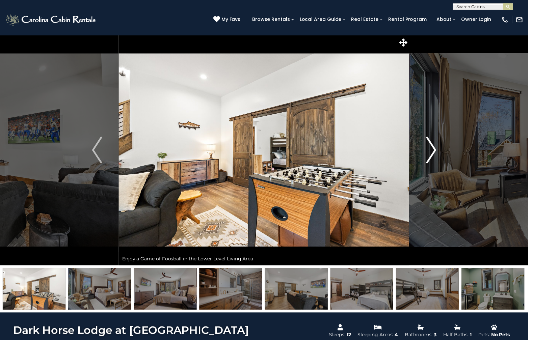
click at [434, 156] on img "Next" at bounding box center [435, 151] width 10 height 27
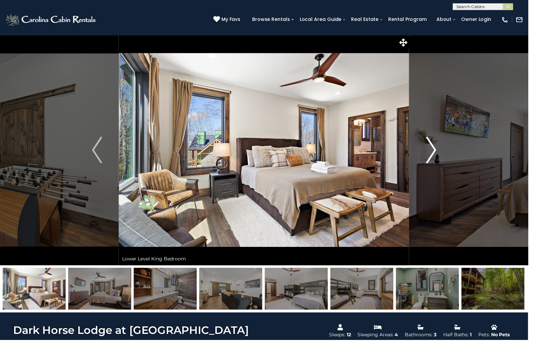
click at [434, 156] on img "Next" at bounding box center [435, 151] width 10 height 27
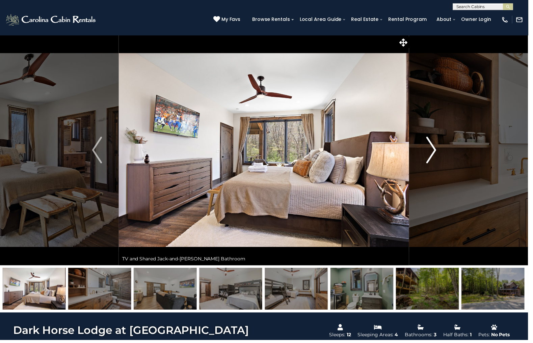
click at [434, 156] on img "Next" at bounding box center [435, 151] width 10 height 27
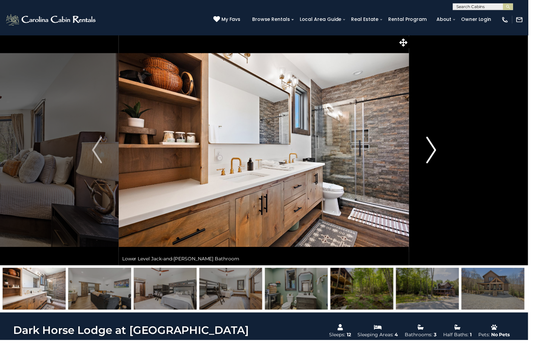
click at [434, 156] on img "Next" at bounding box center [435, 151] width 10 height 27
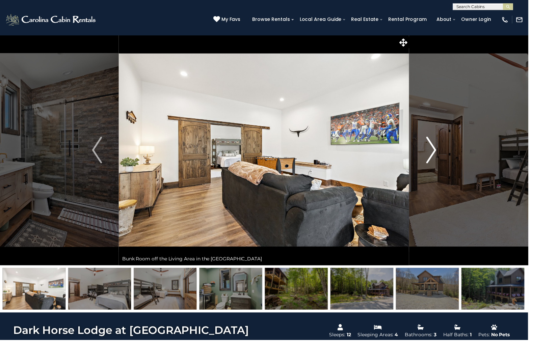
click at [434, 156] on img "Next" at bounding box center [435, 151] width 10 height 27
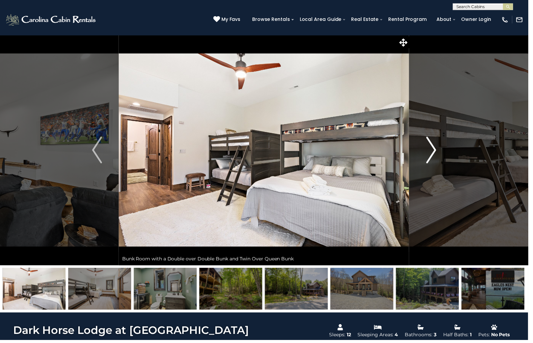
click at [434, 156] on img "Next" at bounding box center [435, 151] width 10 height 27
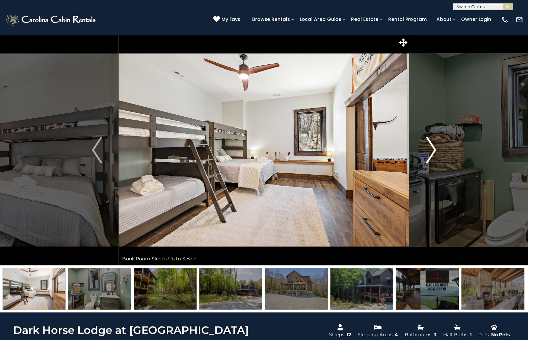
click at [434, 156] on img "Next" at bounding box center [435, 151] width 10 height 27
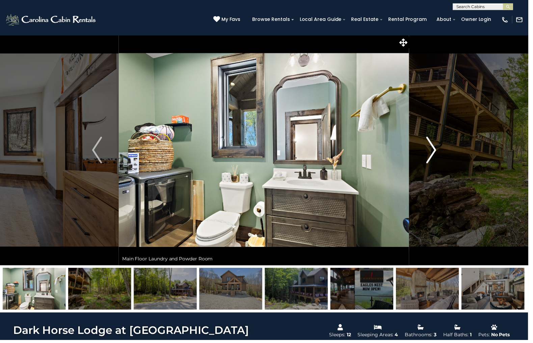
click at [434, 156] on img "Next" at bounding box center [435, 151] width 10 height 27
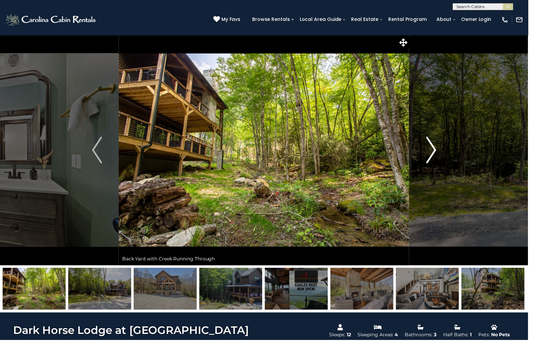
click at [434, 156] on img "Next" at bounding box center [435, 151] width 10 height 27
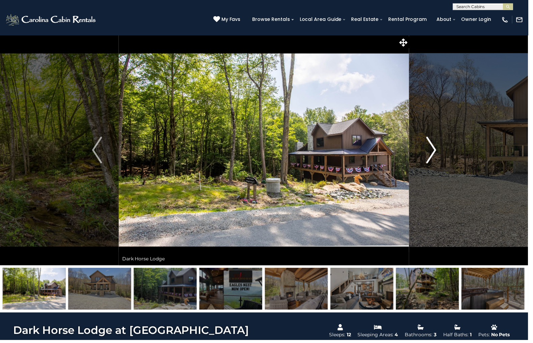
click at [434, 156] on img "Next" at bounding box center [435, 151] width 10 height 27
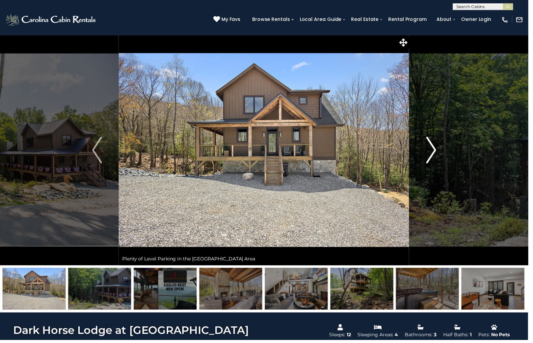
click at [434, 156] on img "Next" at bounding box center [435, 151] width 10 height 27
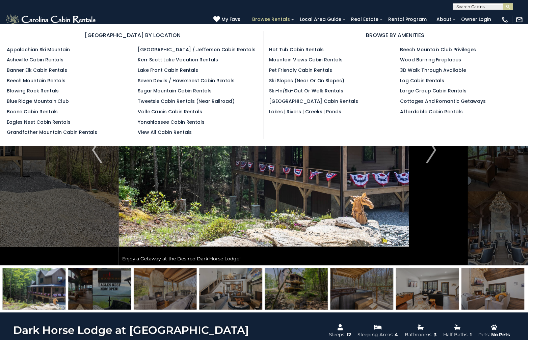
click at [281, 22] on link "Browse Rentals" at bounding box center [273, 20] width 45 height 10
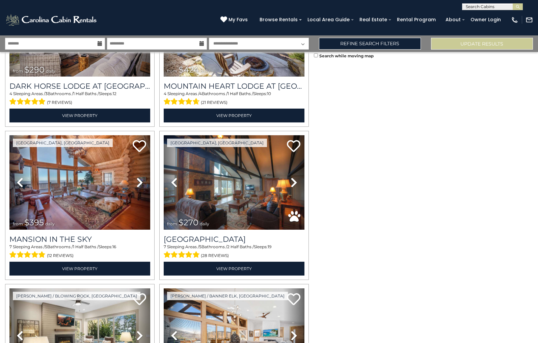
scroll to position [834, 0]
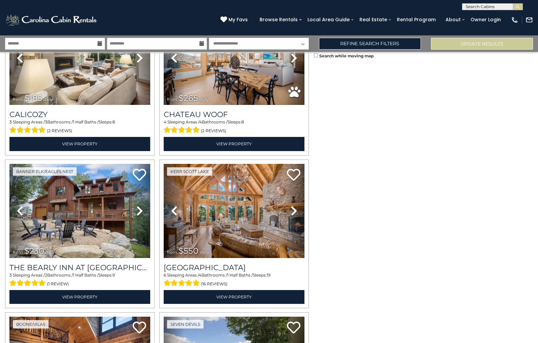
click at [314, 118] on div "Search while moving map" at bounding box center [426, 197] width 224 height 291
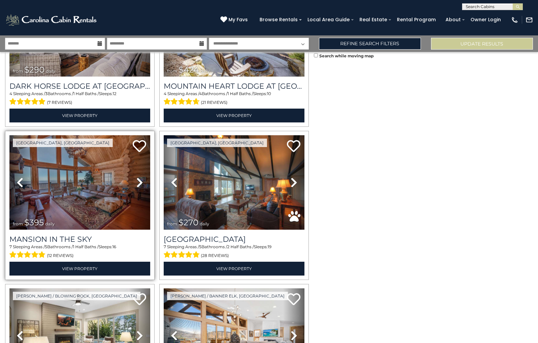
click at [99, 186] on img at bounding box center [79, 182] width 141 height 94
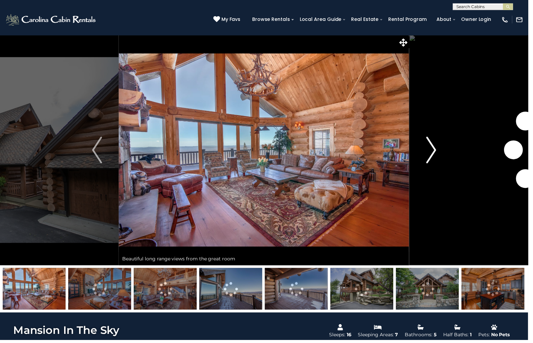
click at [433, 159] on img "Next" at bounding box center [435, 151] width 10 height 27
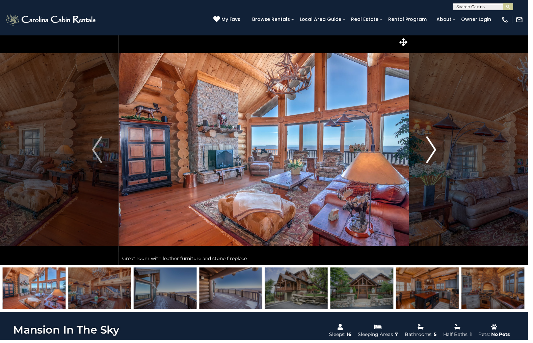
scroll to position [1, 0]
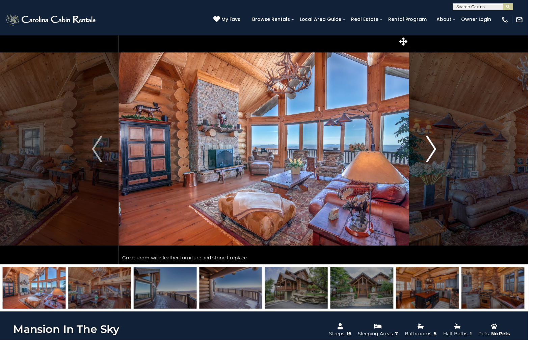
click at [434, 156] on img "Next" at bounding box center [435, 150] width 10 height 27
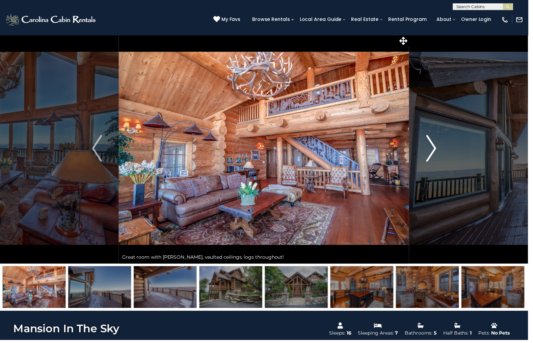
scroll to position [2, 0]
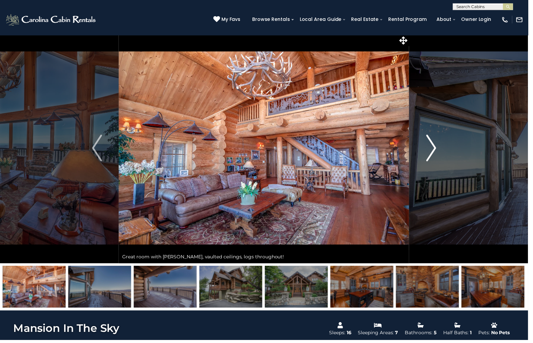
click at [434, 156] on img "Next" at bounding box center [435, 149] width 10 height 27
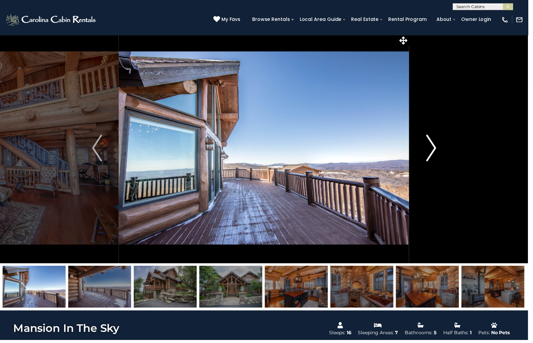
scroll to position [2, 0]
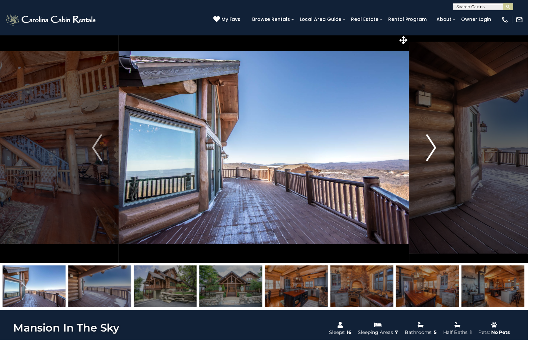
click at [434, 156] on img "Next" at bounding box center [435, 149] width 10 height 27
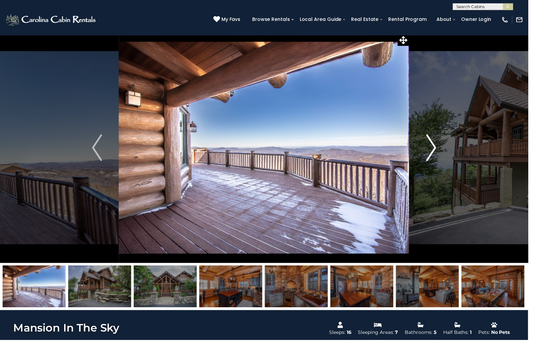
click at [434, 156] on img "Next" at bounding box center [435, 149] width 10 height 27
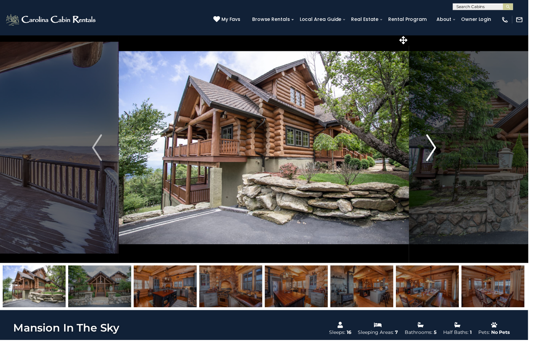
click at [434, 156] on img "Next" at bounding box center [435, 149] width 10 height 27
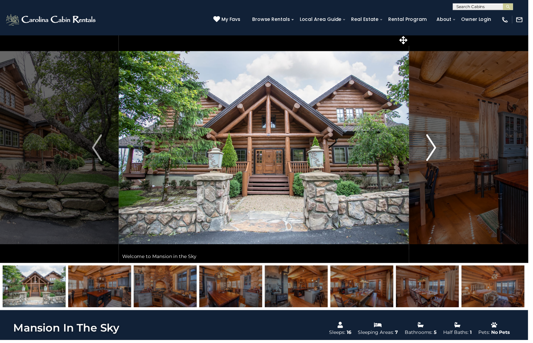
click at [434, 156] on img "Next" at bounding box center [435, 149] width 10 height 27
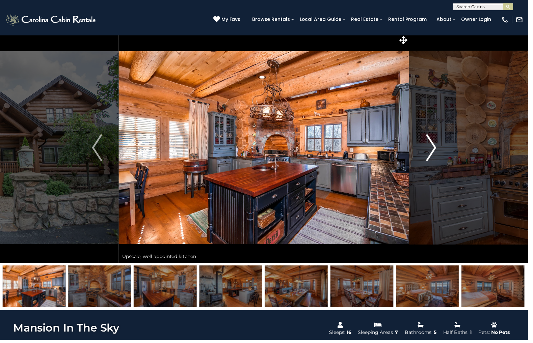
click at [434, 156] on img "Next" at bounding box center [435, 149] width 10 height 27
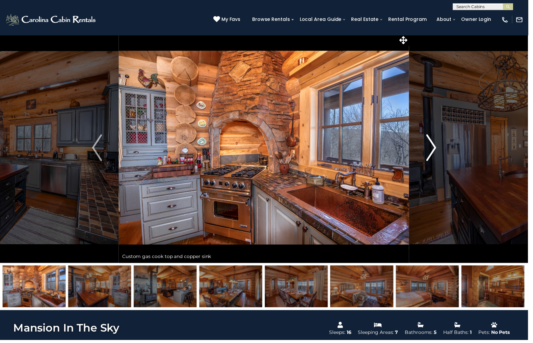
scroll to position [3, 0]
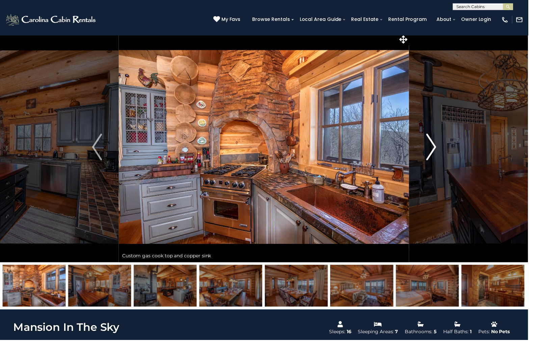
click at [434, 156] on img "Next" at bounding box center [435, 148] width 10 height 27
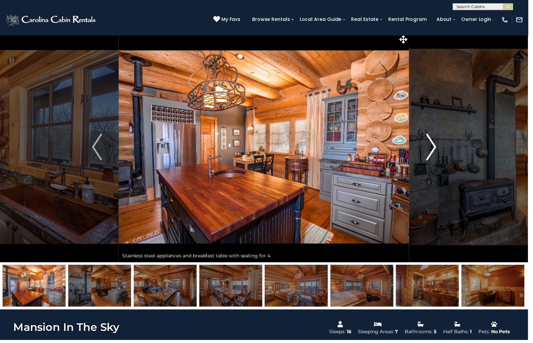
click at [434, 156] on img "Next" at bounding box center [435, 148] width 10 height 27
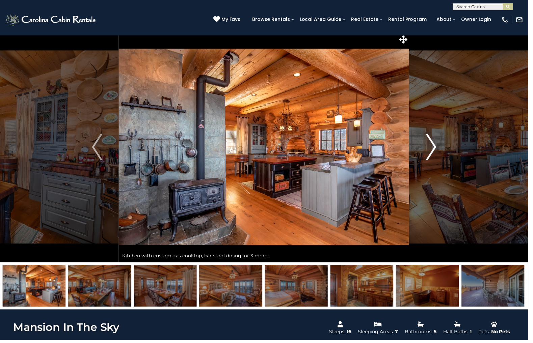
scroll to position [3, 0]
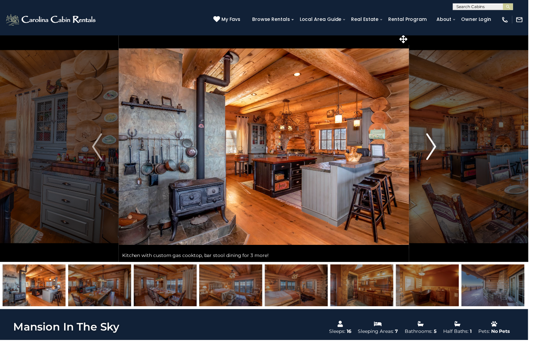
click at [434, 156] on img "Next" at bounding box center [435, 148] width 10 height 27
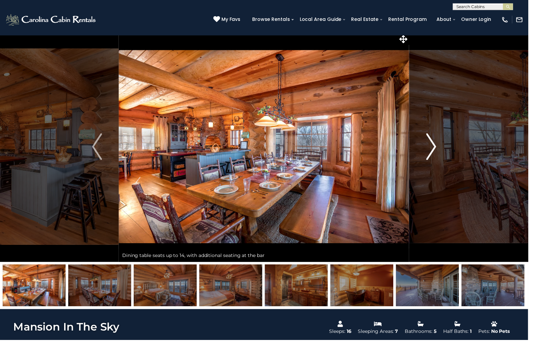
scroll to position [3, 0]
click at [434, 156] on img "Next" at bounding box center [435, 148] width 10 height 27
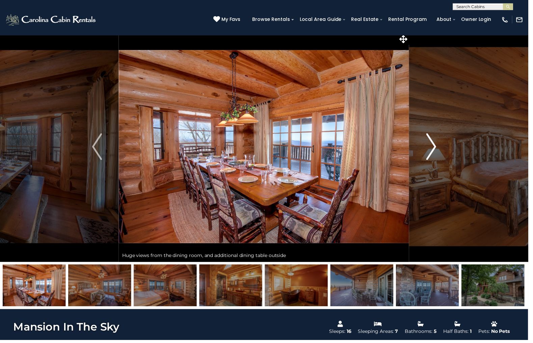
click at [434, 156] on img "Next" at bounding box center [435, 148] width 10 height 27
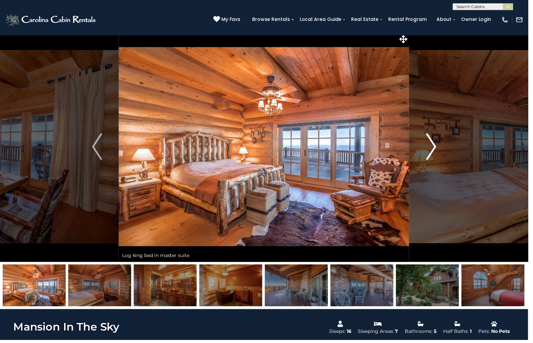
click at [434, 156] on img "Next" at bounding box center [435, 148] width 10 height 27
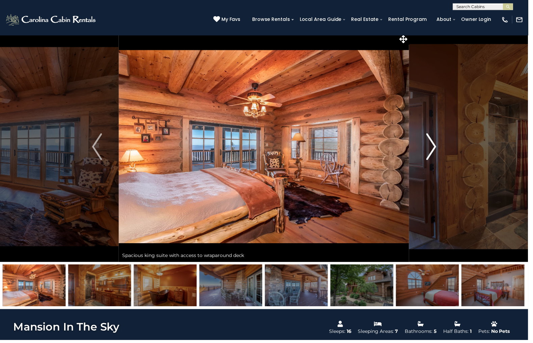
click at [434, 156] on img "Next" at bounding box center [435, 148] width 10 height 27
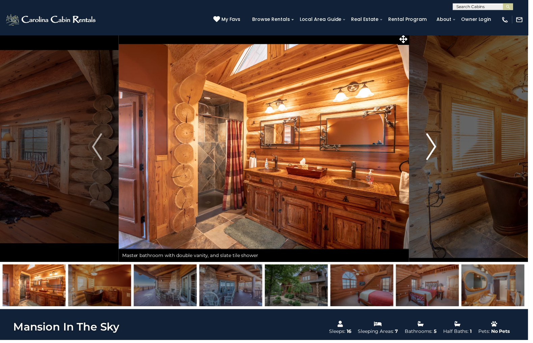
click at [434, 156] on img "Next" at bounding box center [435, 148] width 10 height 27
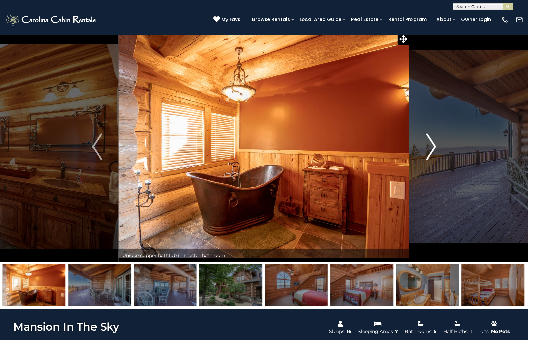
click at [434, 156] on img "Next" at bounding box center [435, 148] width 10 height 27
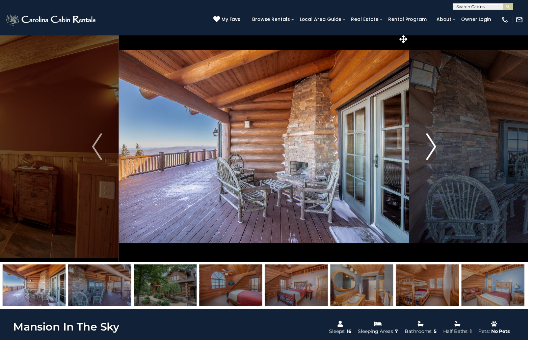
click at [434, 156] on img "Next" at bounding box center [435, 148] width 10 height 27
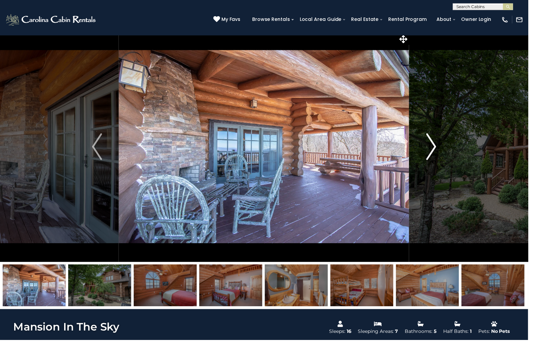
click at [434, 156] on img "Next" at bounding box center [435, 148] width 10 height 27
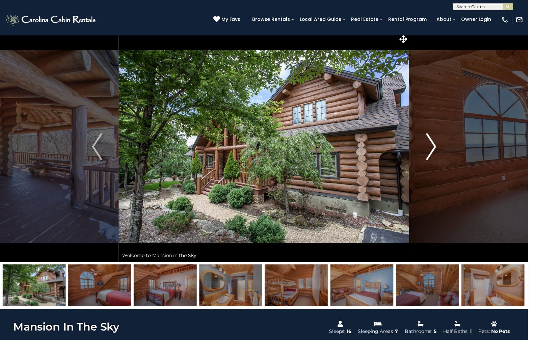
click at [434, 156] on img "Next" at bounding box center [435, 148] width 10 height 27
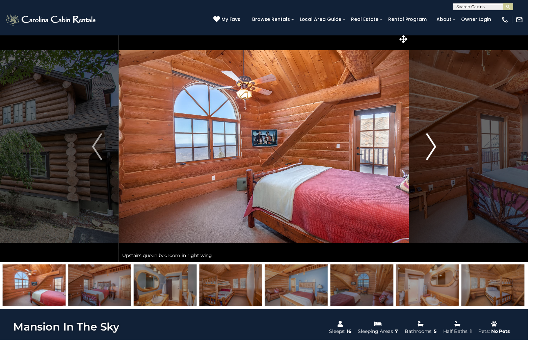
click at [434, 156] on img "Next" at bounding box center [435, 148] width 10 height 27
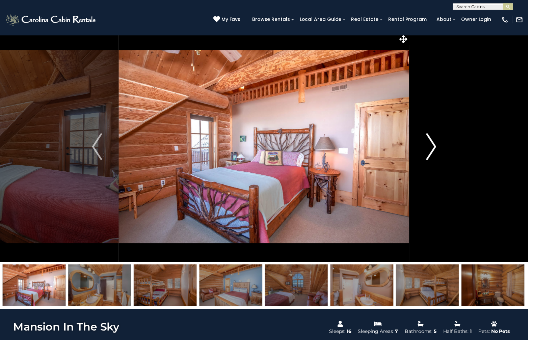
click at [434, 156] on img "Next" at bounding box center [435, 148] width 10 height 27
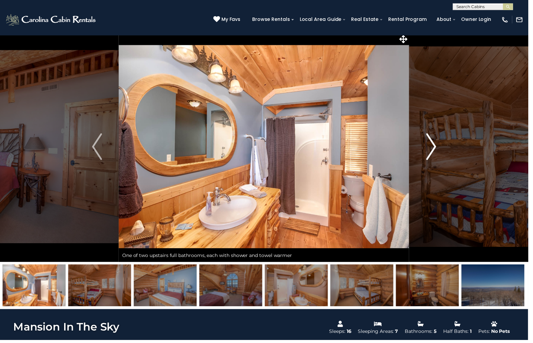
click at [434, 156] on img "Next" at bounding box center [435, 148] width 10 height 27
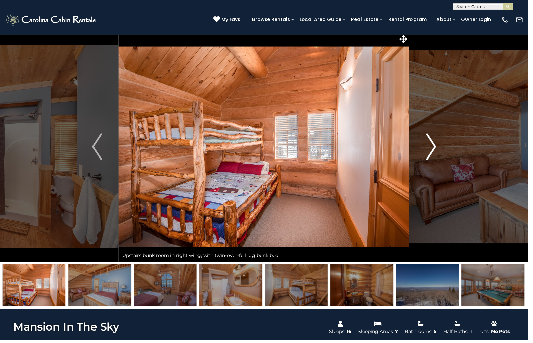
click at [434, 156] on img "Next" at bounding box center [435, 148] width 10 height 27
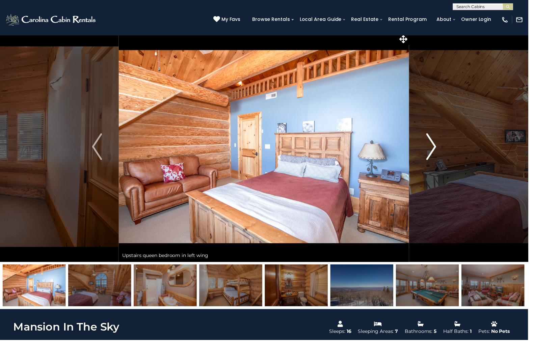
click at [434, 156] on img "Next" at bounding box center [435, 148] width 10 height 27
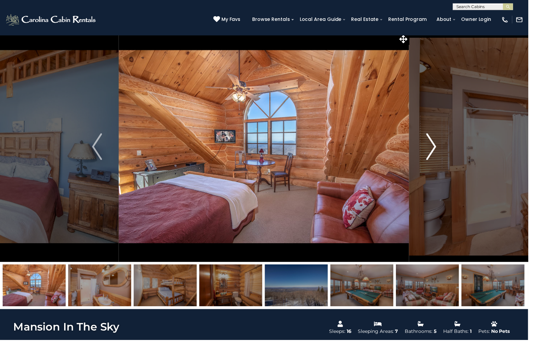
click at [434, 156] on img "Next" at bounding box center [435, 148] width 10 height 27
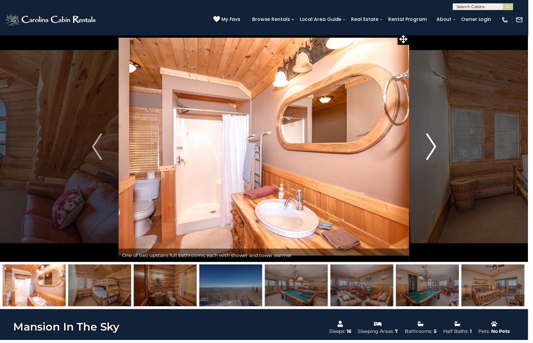
click at [434, 156] on img "Next" at bounding box center [435, 148] width 10 height 27
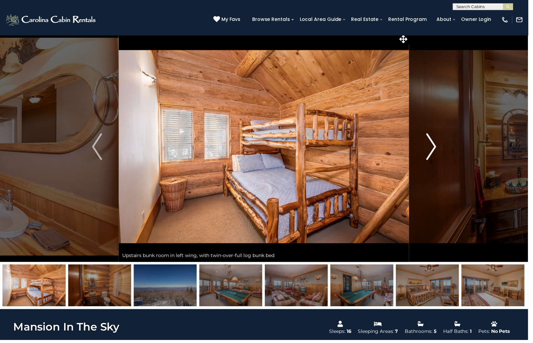
click at [434, 156] on img "Next" at bounding box center [435, 148] width 10 height 27
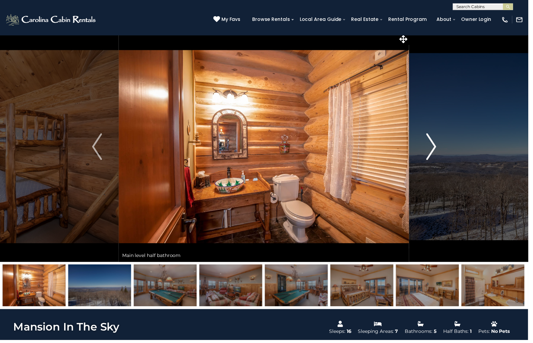
click at [434, 156] on img "Next" at bounding box center [435, 148] width 10 height 27
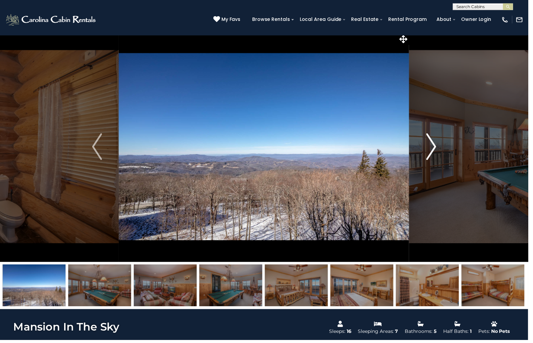
click at [434, 156] on img "Next" at bounding box center [435, 148] width 10 height 27
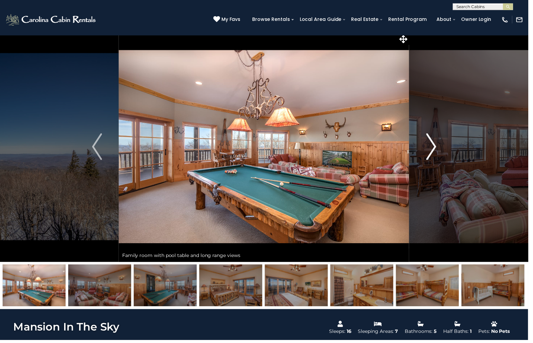
click at [434, 156] on img "Next" at bounding box center [435, 148] width 10 height 27
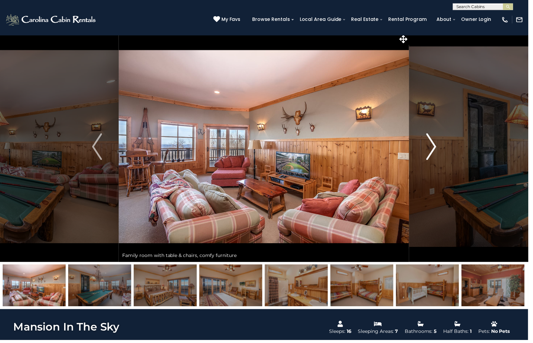
click at [434, 156] on img "Next" at bounding box center [435, 148] width 10 height 27
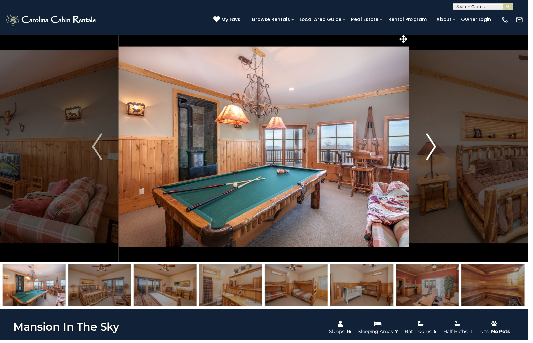
click at [434, 156] on img "Next" at bounding box center [435, 148] width 10 height 27
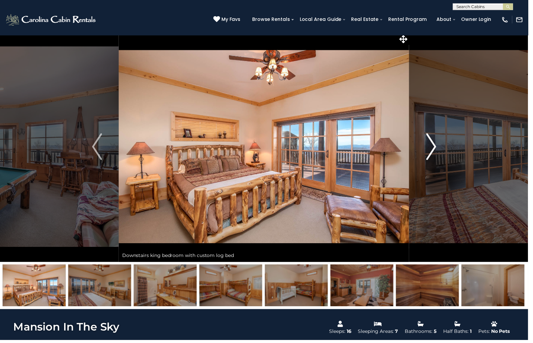
click at [434, 156] on img "Next" at bounding box center [435, 148] width 10 height 27
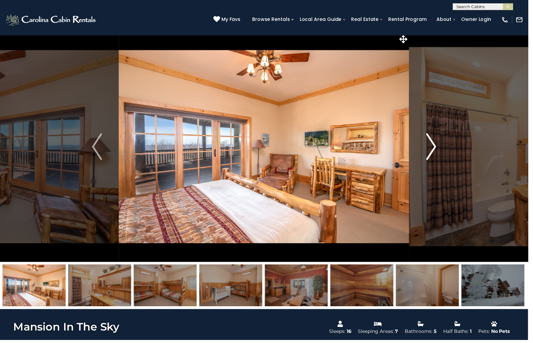
click at [434, 156] on img "Next" at bounding box center [435, 148] width 10 height 27
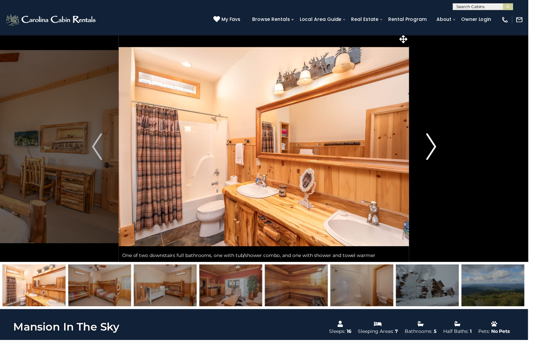
click at [434, 156] on img "Next" at bounding box center [435, 148] width 10 height 27
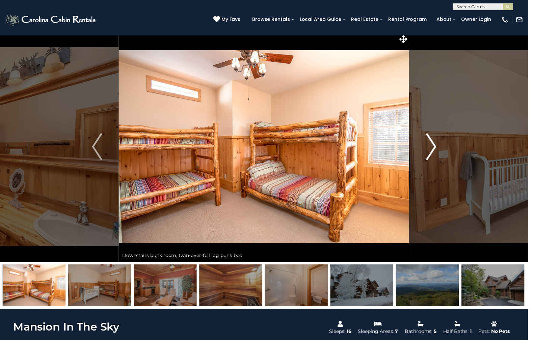
click at [434, 156] on img "Next" at bounding box center [435, 148] width 10 height 27
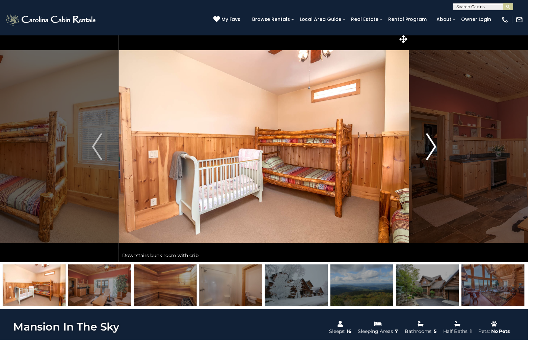
click at [434, 156] on img "Next" at bounding box center [435, 148] width 10 height 27
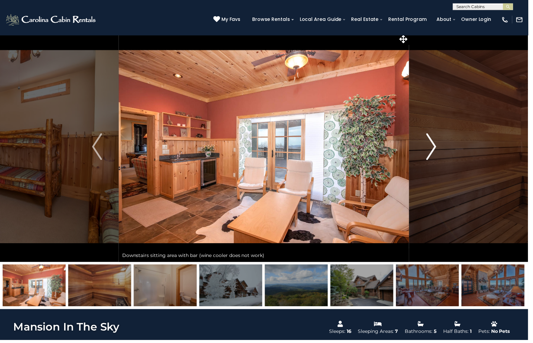
click at [434, 156] on img "Next" at bounding box center [435, 148] width 10 height 27
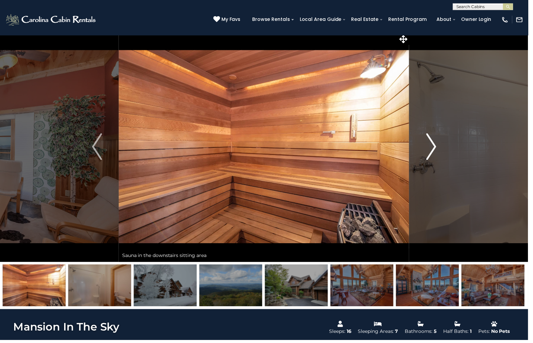
click at [434, 156] on img "Next" at bounding box center [435, 148] width 10 height 27
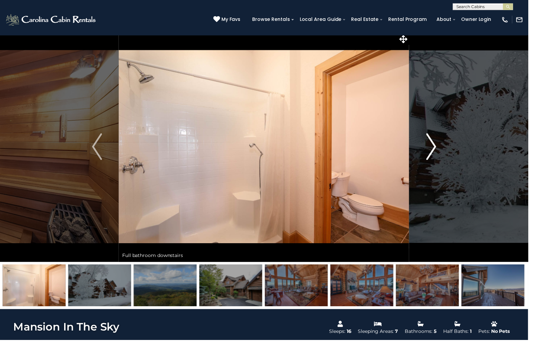
click at [434, 156] on img "Next" at bounding box center [435, 148] width 10 height 27
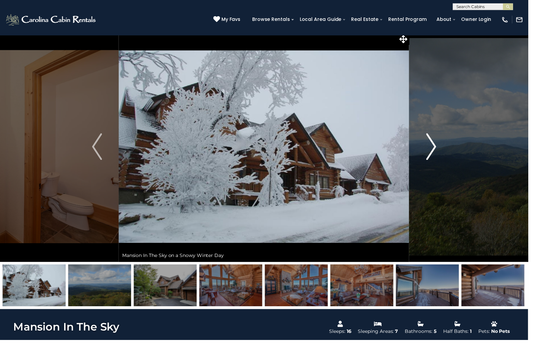
click at [434, 156] on img "Next" at bounding box center [435, 148] width 10 height 27
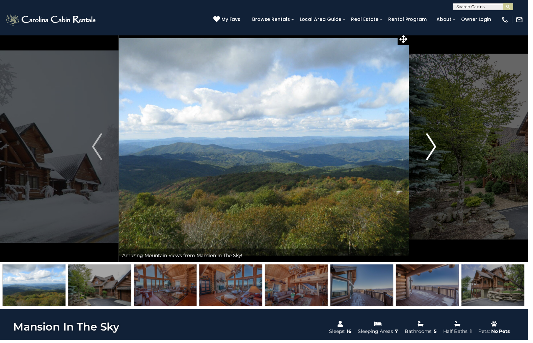
scroll to position [5, 0]
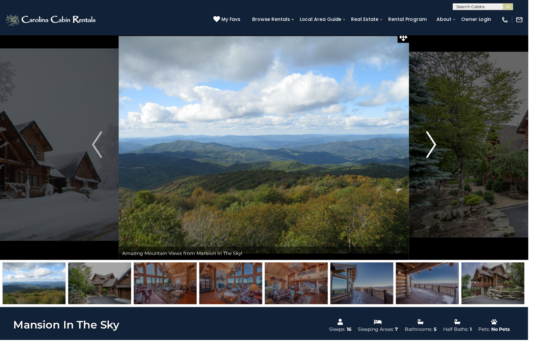
click at [434, 156] on img "Next" at bounding box center [435, 146] width 10 height 27
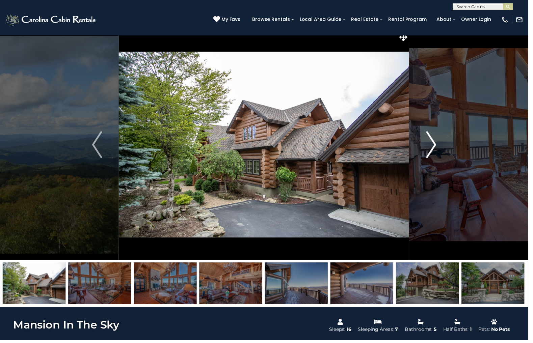
click at [434, 156] on img "Next" at bounding box center [435, 146] width 10 height 27
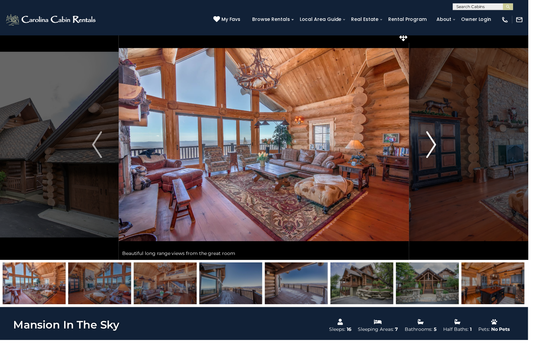
click at [434, 156] on img "Next" at bounding box center [435, 146] width 10 height 27
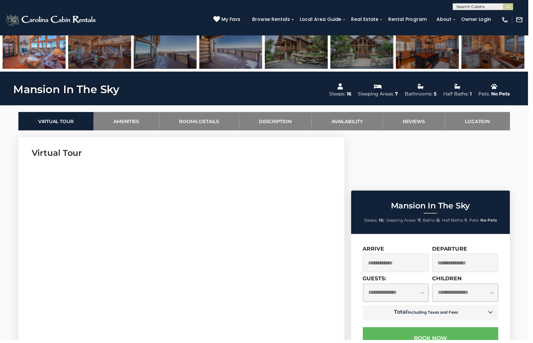
scroll to position [251, 0]
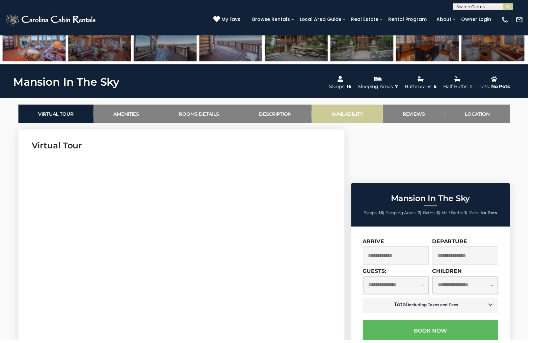
click at [360, 115] on link "Availability" at bounding box center [351, 115] width 72 height 19
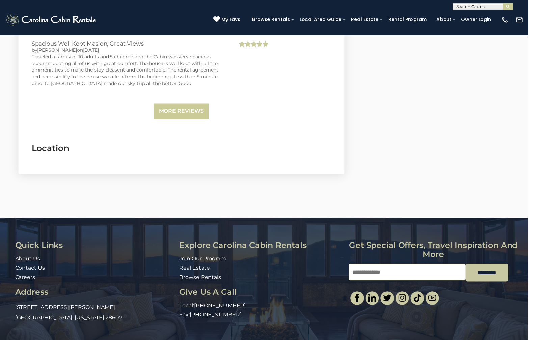
scroll to position [2210, 0]
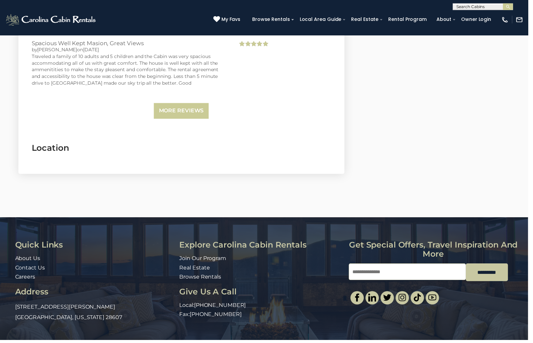
click at [69, 144] on h3 "Location" at bounding box center [183, 150] width 302 height 12
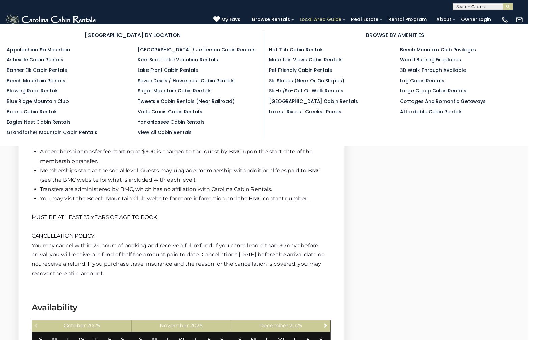
scroll to position [1591, 0]
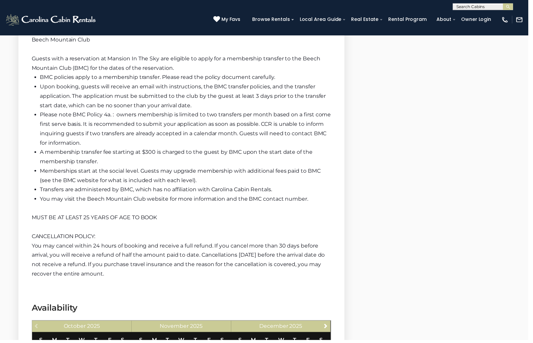
click at [243, 18] on span "My Favs" at bounding box center [233, 19] width 19 height 7
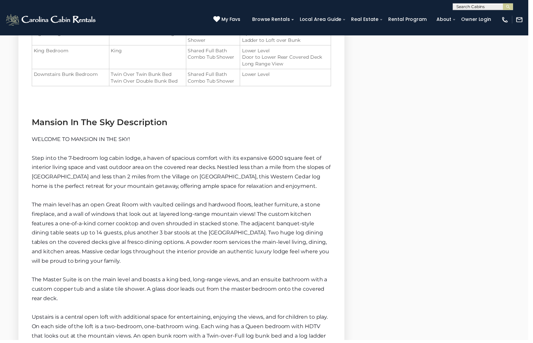
scroll to position [1074, 0]
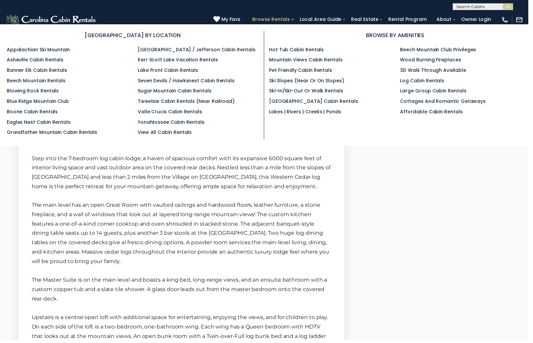
click at [275, 18] on link "Browse Rentals" at bounding box center [273, 20] width 45 height 10
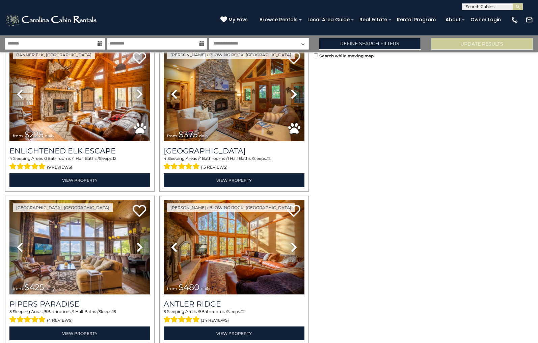
scroll to position [2018, 0]
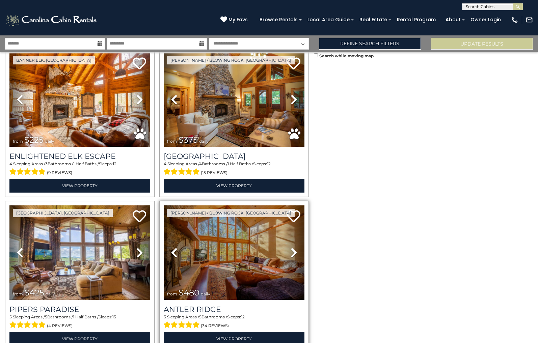
click at [221, 269] on img at bounding box center [234, 253] width 141 height 94
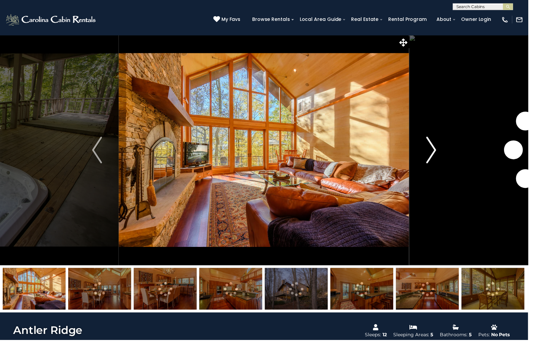
click at [441, 153] on button "Next" at bounding box center [435, 151] width 44 height 233
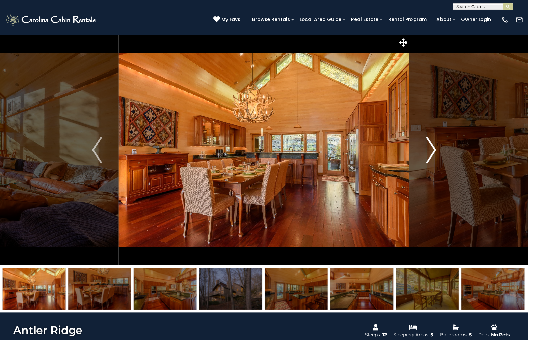
click at [439, 153] on img "Next" at bounding box center [435, 151] width 10 height 27
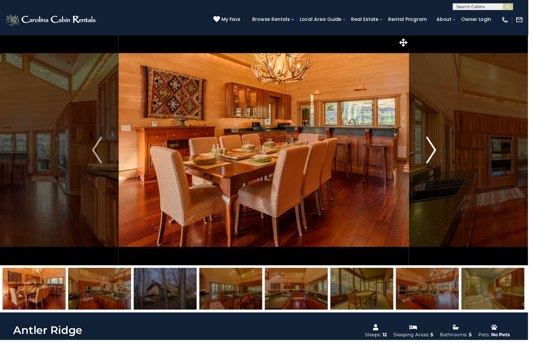
click at [439, 153] on img "Next" at bounding box center [435, 151] width 10 height 27
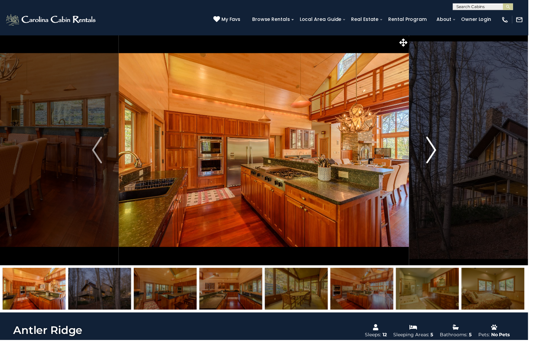
click at [439, 153] on img "Next" at bounding box center [435, 151] width 10 height 27
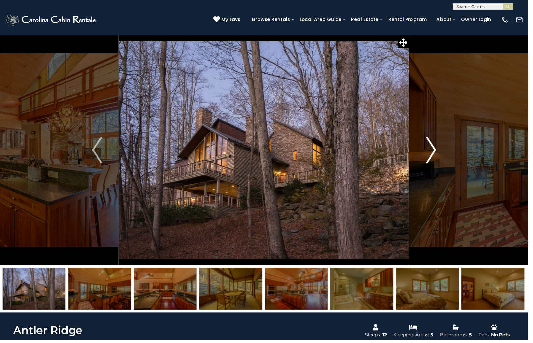
click at [439, 153] on img "Next" at bounding box center [435, 151] width 10 height 27
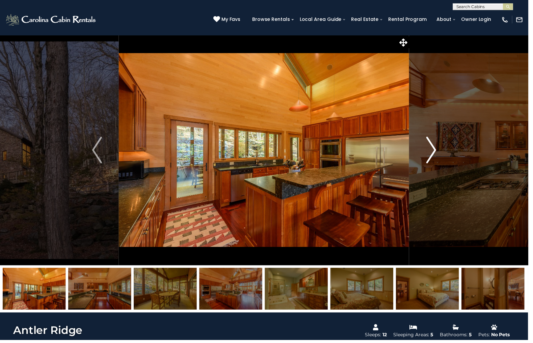
click at [439, 153] on img "Next" at bounding box center [435, 151] width 10 height 27
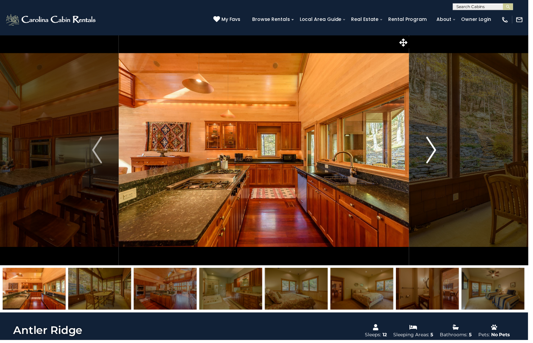
click at [439, 153] on img "Next" at bounding box center [435, 151] width 10 height 27
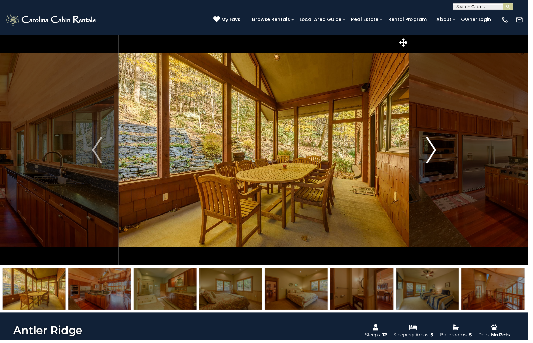
click at [439, 153] on img "Next" at bounding box center [435, 151] width 10 height 27
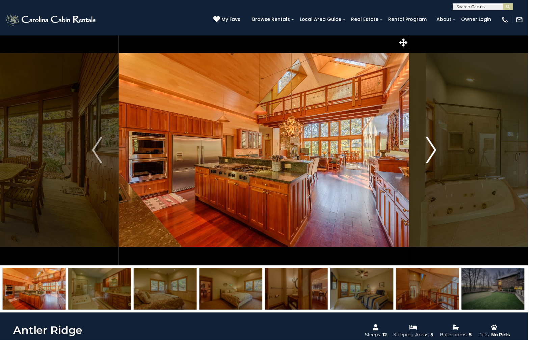
click at [439, 153] on img "Next" at bounding box center [435, 151] width 10 height 27
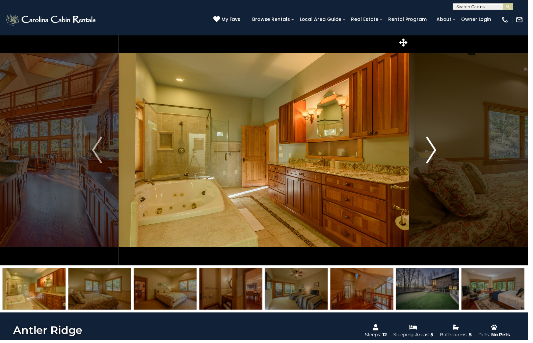
click at [439, 153] on img "Next" at bounding box center [435, 151] width 10 height 27
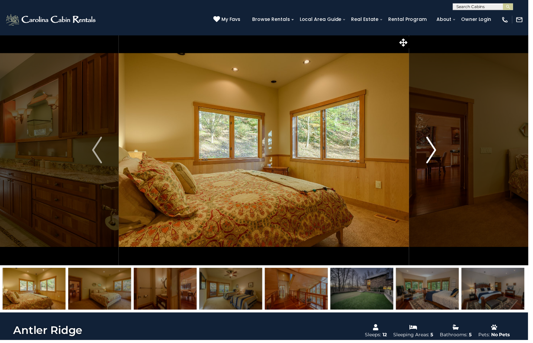
click at [439, 153] on img "Next" at bounding box center [435, 151] width 10 height 27
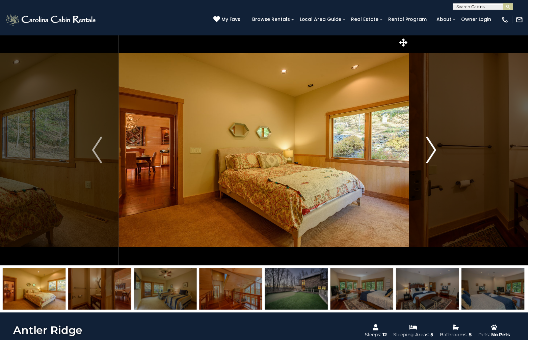
click at [439, 153] on img "Next" at bounding box center [435, 151] width 10 height 27
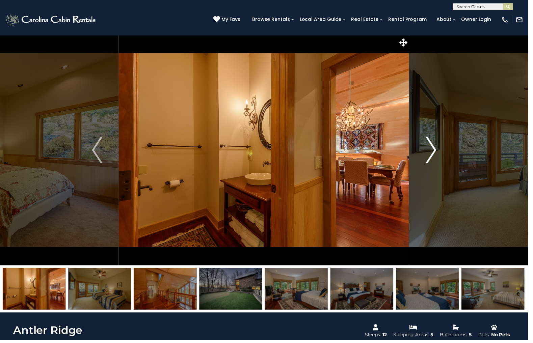
click at [439, 153] on img "Next" at bounding box center [435, 151] width 10 height 27
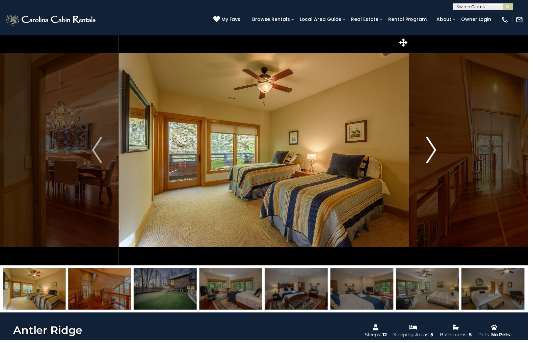
click at [439, 153] on img "Next" at bounding box center [435, 151] width 10 height 27
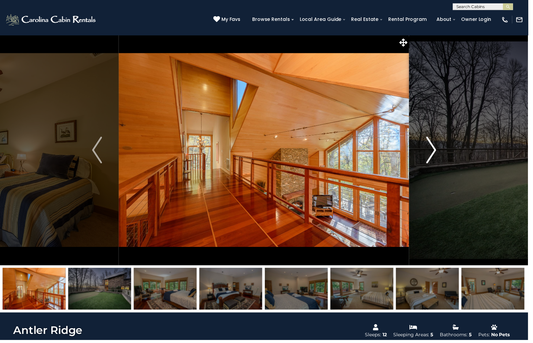
click at [439, 153] on img "Next" at bounding box center [435, 151] width 10 height 27
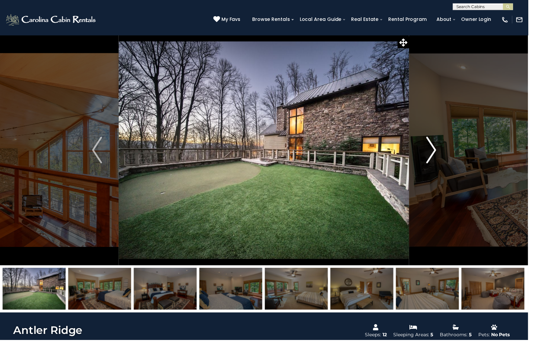
click at [439, 153] on img "Next" at bounding box center [435, 151] width 10 height 27
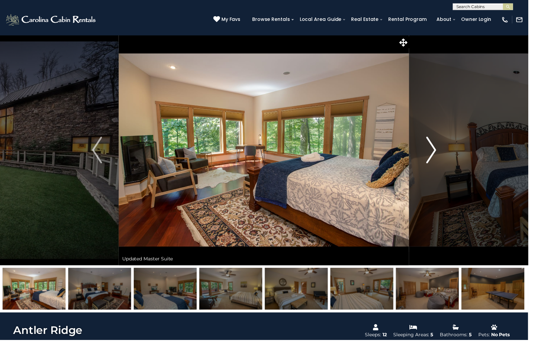
click at [439, 153] on img "Next" at bounding box center [435, 151] width 10 height 27
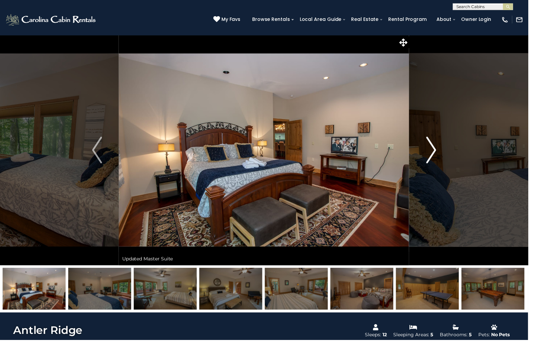
click at [436, 150] on img "Next" at bounding box center [435, 151] width 10 height 27
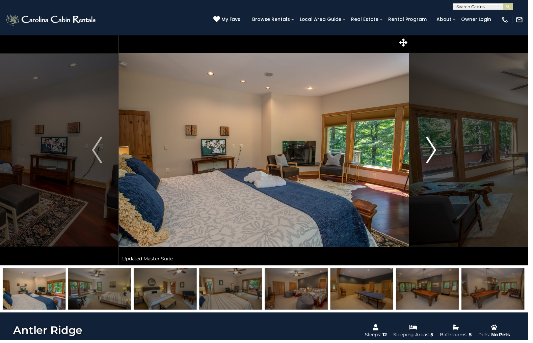
click at [436, 150] on img "Next" at bounding box center [435, 151] width 10 height 27
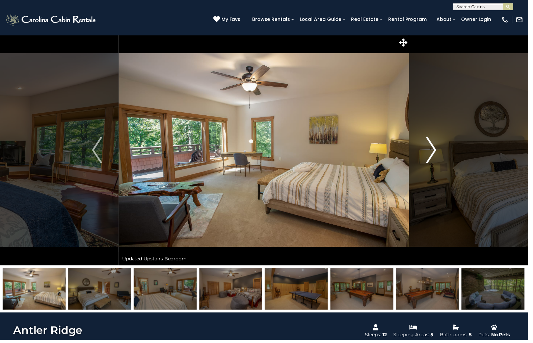
click at [436, 150] on img "Next" at bounding box center [435, 151] width 10 height 27
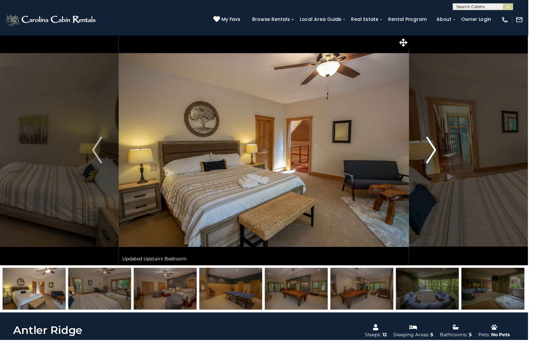
click at [436, 150] on img "Next" at bounding box center [435, 151] width 10 height 27
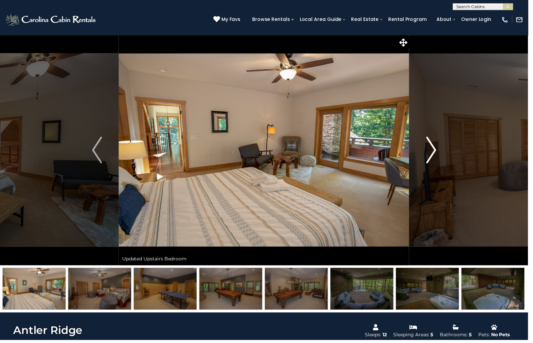
click at [436, 150] on img "Next" at bounding box center [435, 151] width 10 height 27
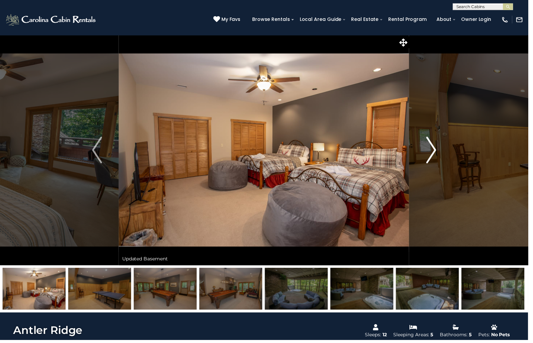
click at [436, 150] on img "Next" at bounding box center [435, 151] width 10 height 27
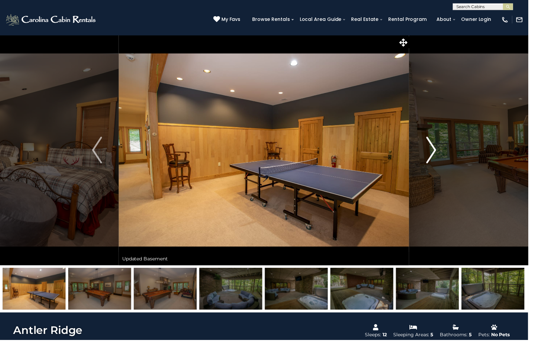
click at [436, 150] on img "Next" at bounding box center [435, 151] width 10 height 27
